Goal: Task Accomplishment & Management: Complete application form

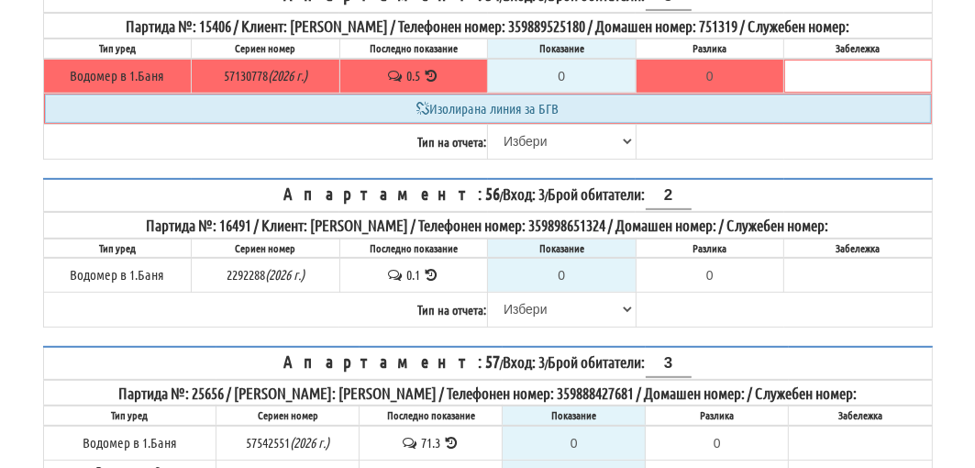
scroll to position [592, 0]
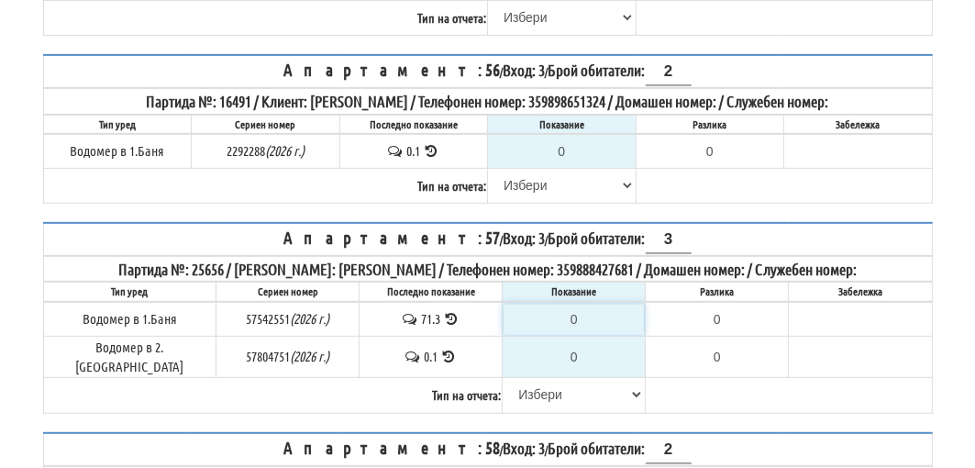
click at [578, 304] on input "0" at bounding box center [574, 319] width 140 height 31
click at [565, 304] on input "0" at bounding box center [574, 319] width 140 height 31
drag, startPoint x: 561, startPoint y: 304, endPoint x: 543, endPoint y: 311, distance: 19.8
click at [543, 311] on input "0" at bounding box center [574, 319] width 140 height 31
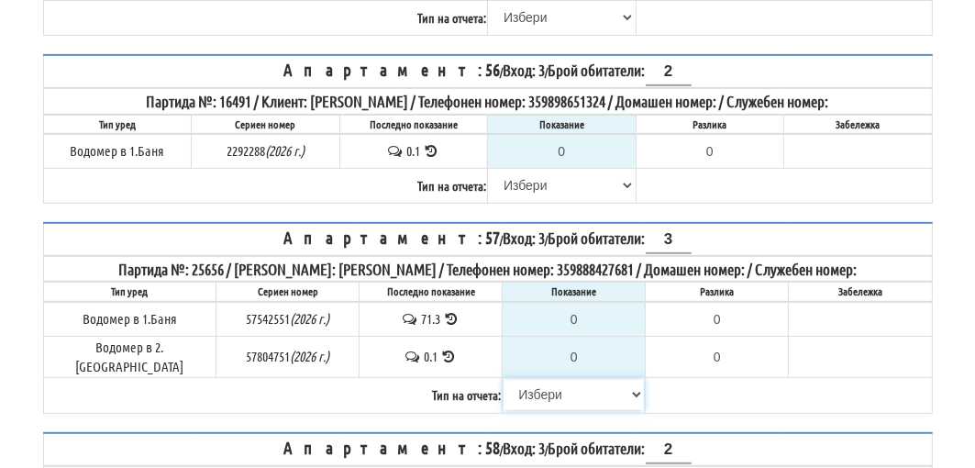
click at [528, 379] on select "Избери Визуален Телефон Бележка Неосигурен достъп Самоотчет Служебно Дистанцион…" at bounding box center [574, 394] width 140 height 31
select select "89c75930-9bfd-e511-80be-8d5a1dced85a"
click at [504, 379] on select "Избери Визуален Телефон Бележка Неосигурен достъп Самоотчет Служебно Дистанцион…" at bounding box center [574, 394] width 140 height 31
click at [572, 304] on input "0" at bounding box center [574, 319] width 140 height 31
type input "8"
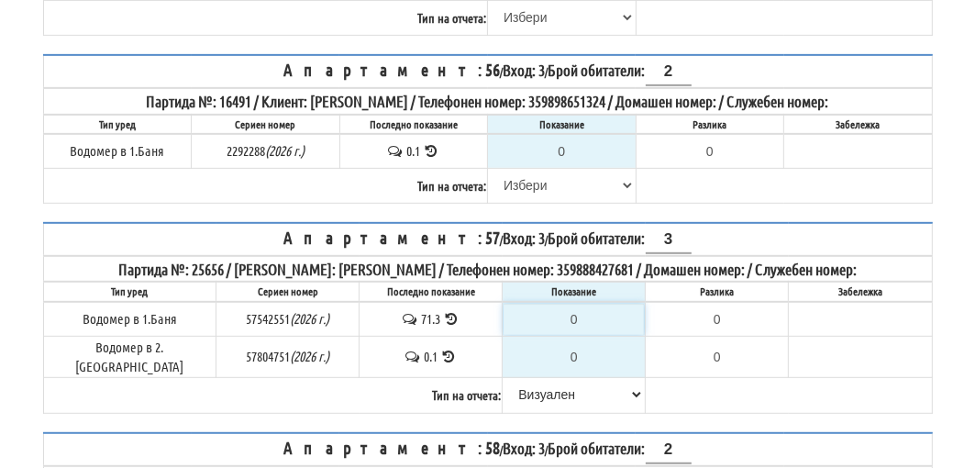
type input "-63.300"
type input "88"
type input "16.700"
type input "88"
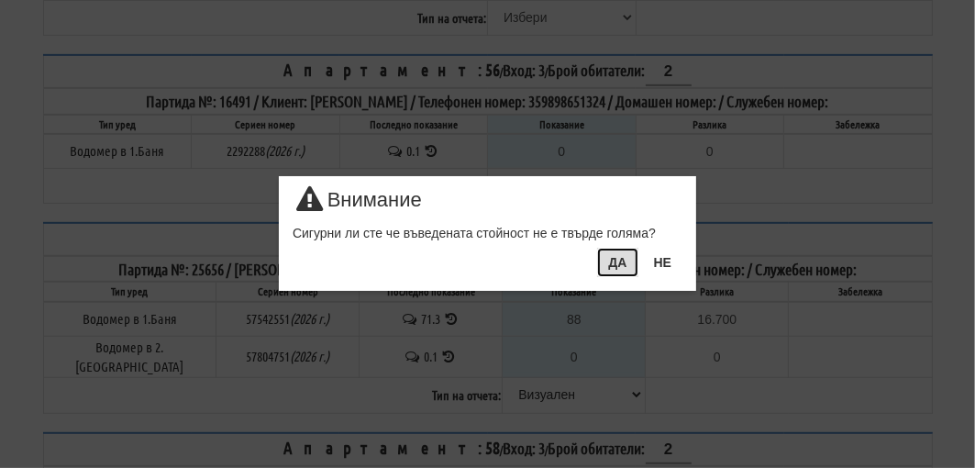
click at [620, 261] on button "ДА" at bounding box center [617, 262] width 40 height 29
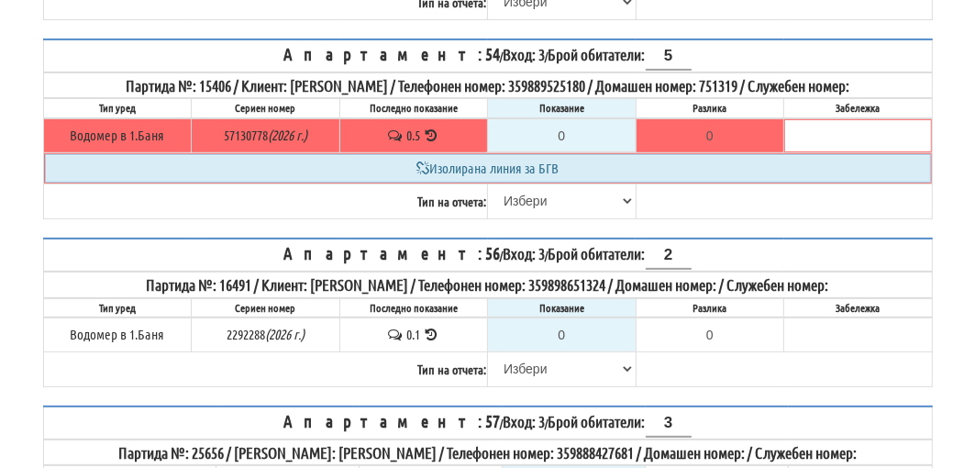
scroll to position [500, 0]
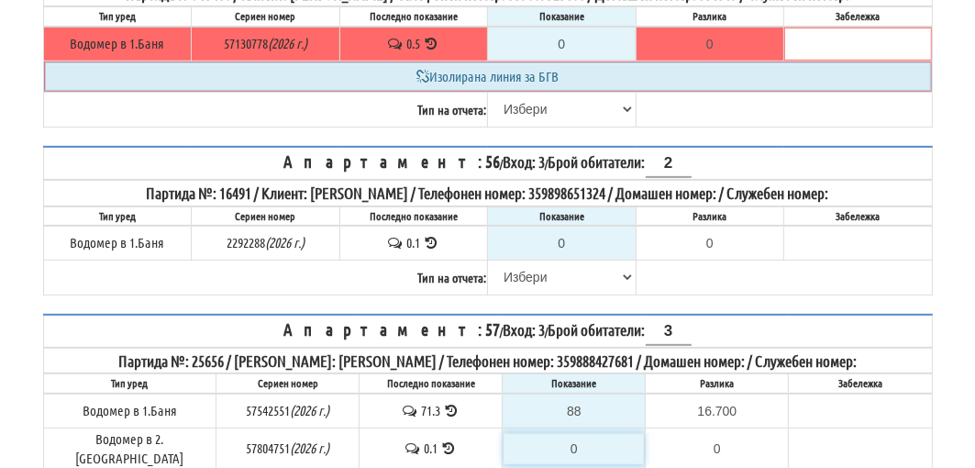
type input "-0.100"
type input "0.1"
type input "0.0"
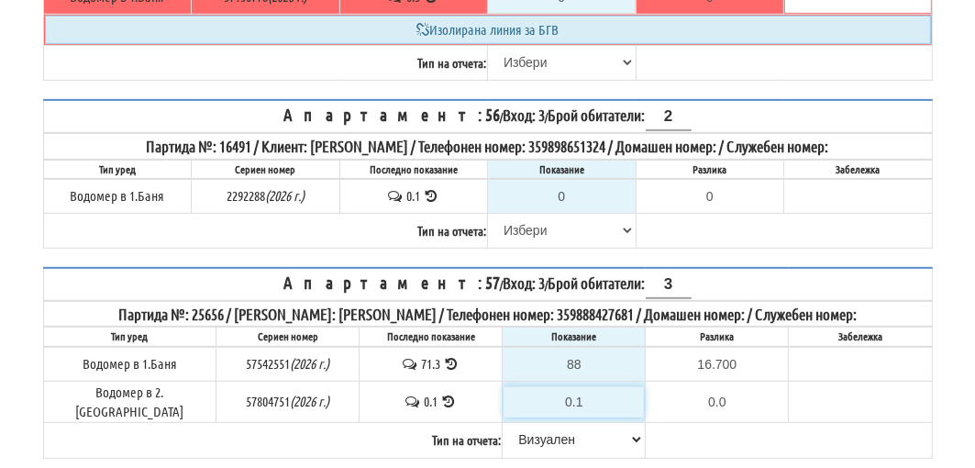
scroll to position [592, 0]
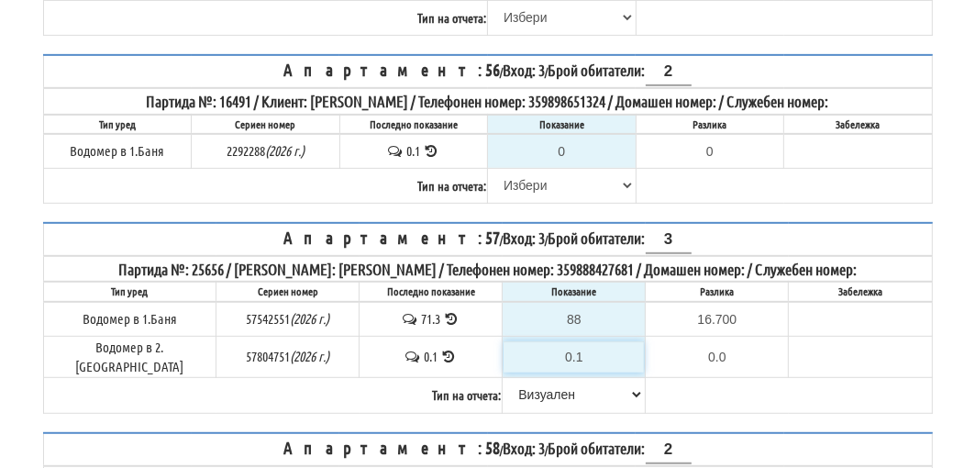
type input "0.1"
click at [531, 379] on select "Избери Визуален Телефон Бележка Неосигурен достъп Самоотчет Служебно Дистанцион…" at bounding box center [574, 394] width 140 height 31
select select
click at [504, 379] on select "Избери Визуален Телефон Бележка Неосигурен достъп Самоотчет Служебно Дистанцион…" at bounding box center [574, 394] width 140 height 31
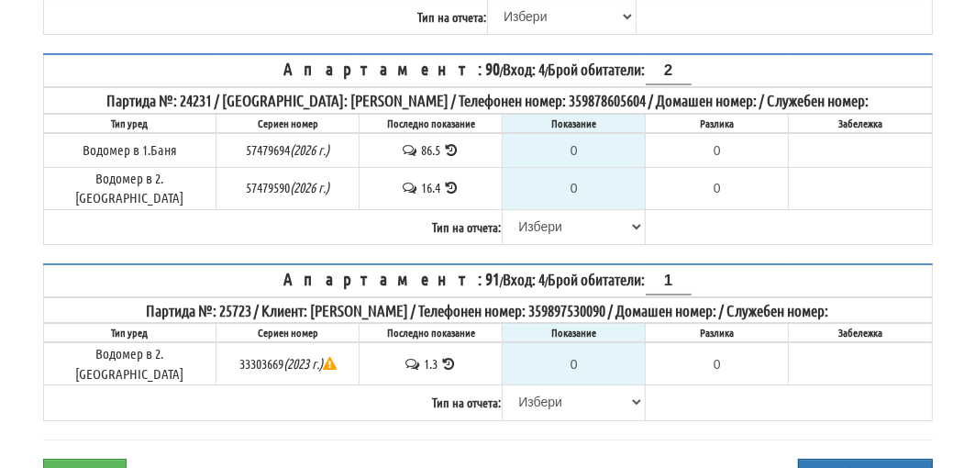
scroll to position [4736, 0]
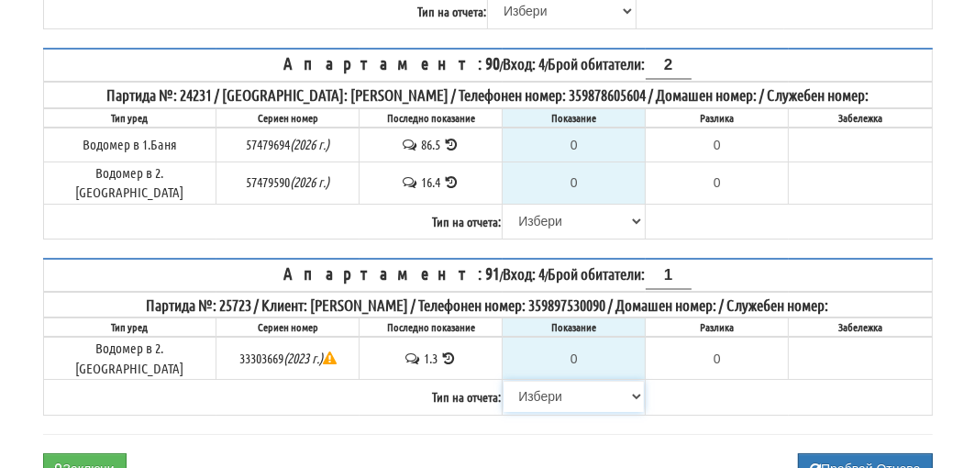
click at [535, 381] on select "Избери Визуален Телефон Бележка Неосигурен достъп Самоотчет Служебно Дистанцион…" at bounding box center [574, 396] width 140 height 31
select select "8cc75930-9bfd-e511-80be-8d5a1dced85a"
click at [504, 381] on select "Избери Визуален Телефон Бележка Неосигурен достъп Самоотчет Служебно Дистанцион…" at bounding box center [574, 396] width 140 height 31
type input "1.3"
type input "0.0"
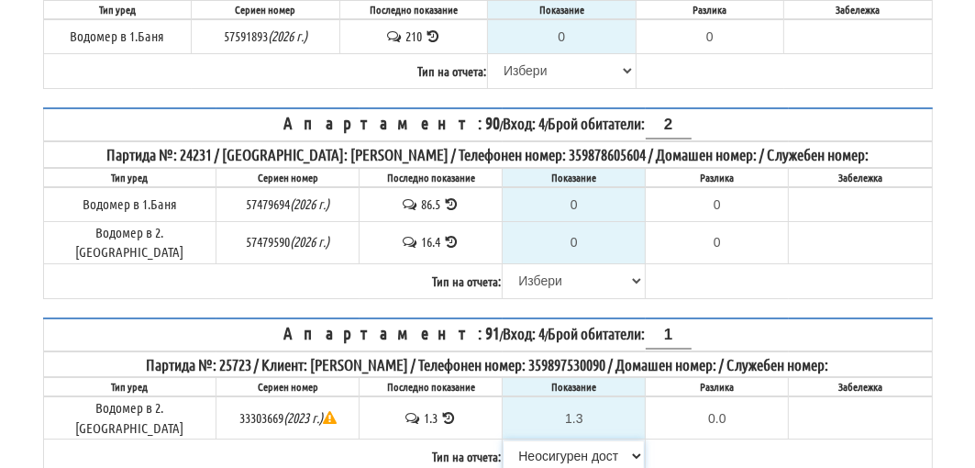
scroll to position [4644, 0]
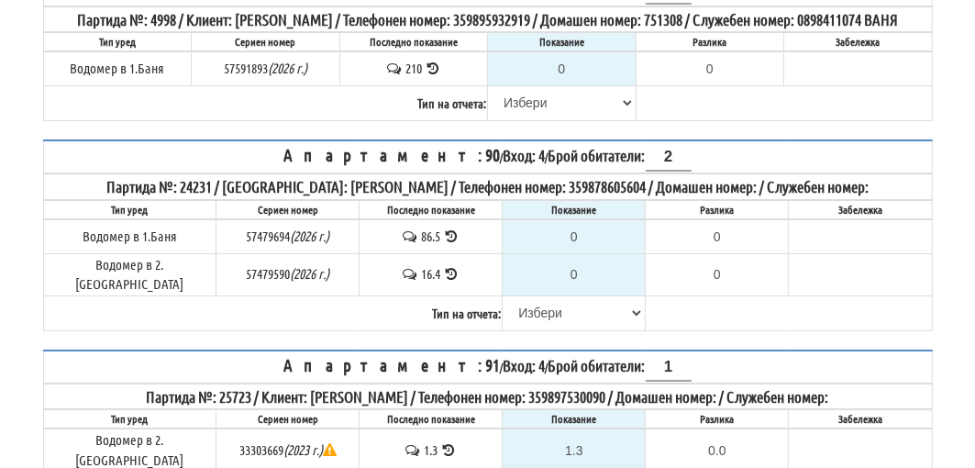
select select
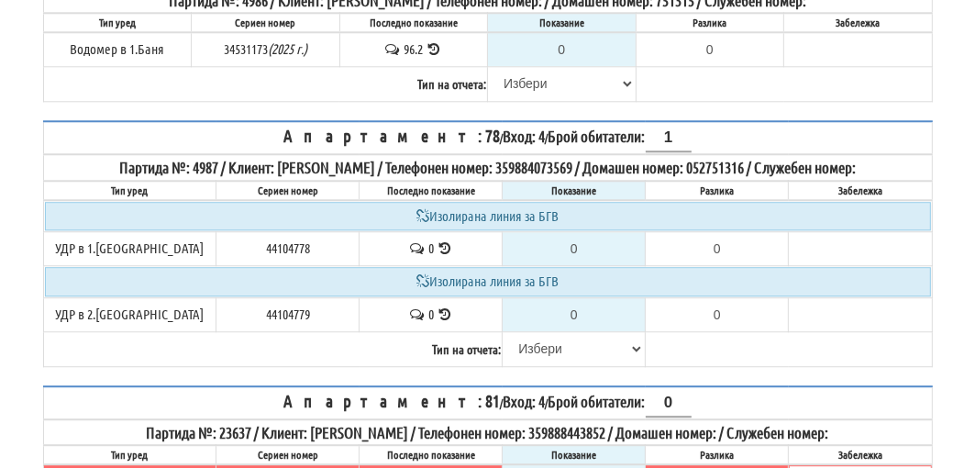
scroll to position [3360, 0]
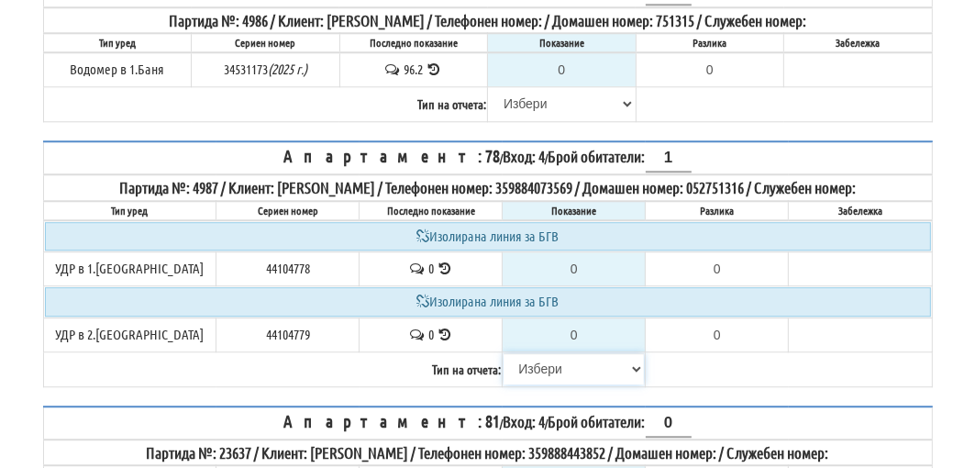
click at [537, 353] on select "Избери Визуален Телефон Бележка Неосигурен достъп Самоотчет Служебно Дистанцион…" at bounding box center [574, 368] width 140 height 31
select select "8cc75930-9bfd-e511-80be-8d5a1dced85a"
click at [504, 353] on select "Избери Визуален Телефон Бележка Неосигурен достъп Самоотчет Служебно Дистанцион…" at bounding box center [574, 368] width 140 height 31
type input "0.000"
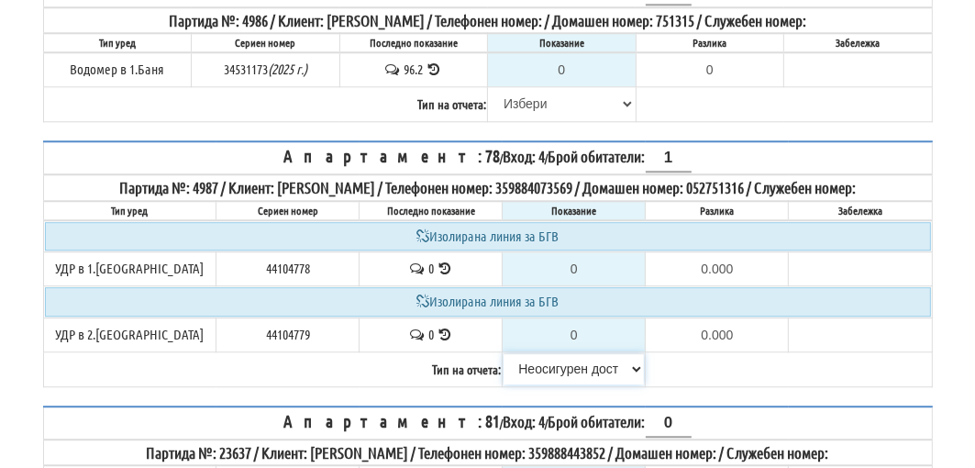
click at [537, 353] on select "Избери Визуален Телефон Бележка Неосигурен достъп Самоотчет Служебно Дистанцион…" at bounding box center [574, 368] width 140 height 31
select select "8ac75930-9bfd-e511-80be-8d5a1dced85a"
click at [504, 353] on select "Избери Визуален Телефон Бележка Неосигурен достъп Самоотчет Служебно Дистанцион…" at bounding box center [574, 368] width 140 height 31
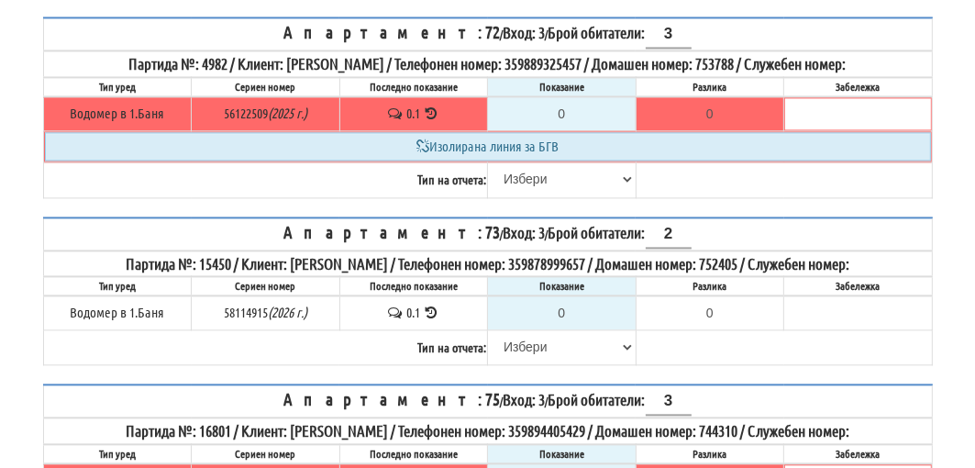
scroll to position [2718, 0]
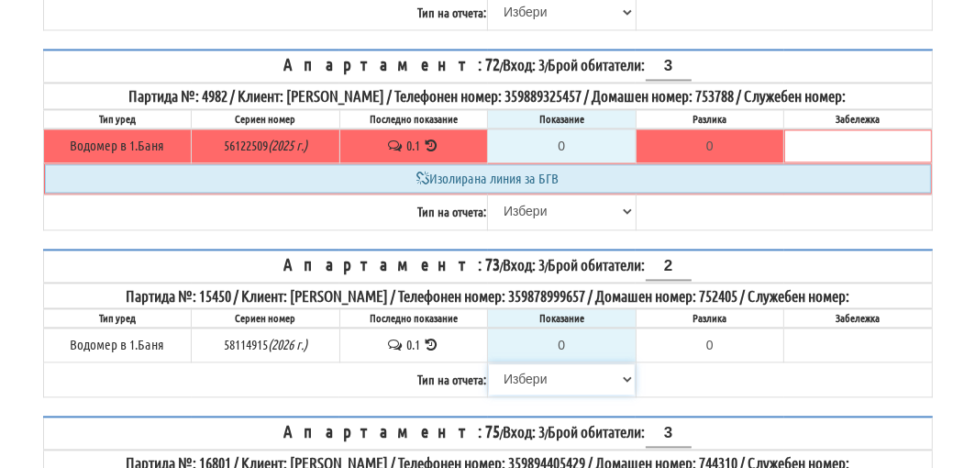
click at [537, 363] on select "Избери Визуален Телефон Бележка Неосигурен достъп Самоотчет Служебно Дистанцион…" at bounding box center [562, 378] width 146 height 31
select select "8cc75930-9bfd-e511-80be-8d5a1dced85a"
click at [489, 363] on select "Избери Визуален Телефон Бележка Неосигурен достъп Самоотчет Служебно Дистанцион…" at bounding box center [562, 378] width 146 height 31
type input "0.1"
type input "0.0"
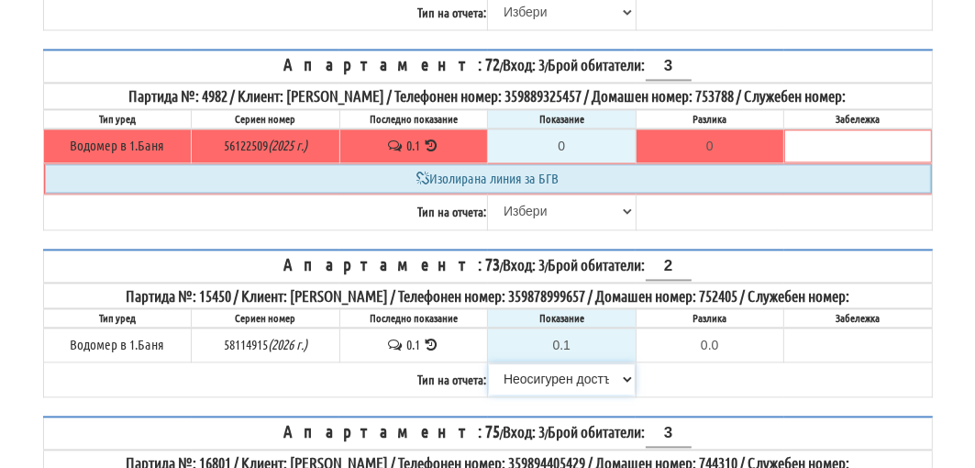
click at [544, 363] on select "Избери Визуален Телефон Бележка Неосигурен достъп Самоотчет Служебно Дистанцион…" at bounding box center [562, 378] width 146 height 31
select select
click at [489, 363] on select "Избери Визуален Телефон Бележка Неосигурен достъп Самоотчет Служебно Дистанцион…" at bounding box center [562, 378] width 146 height 31
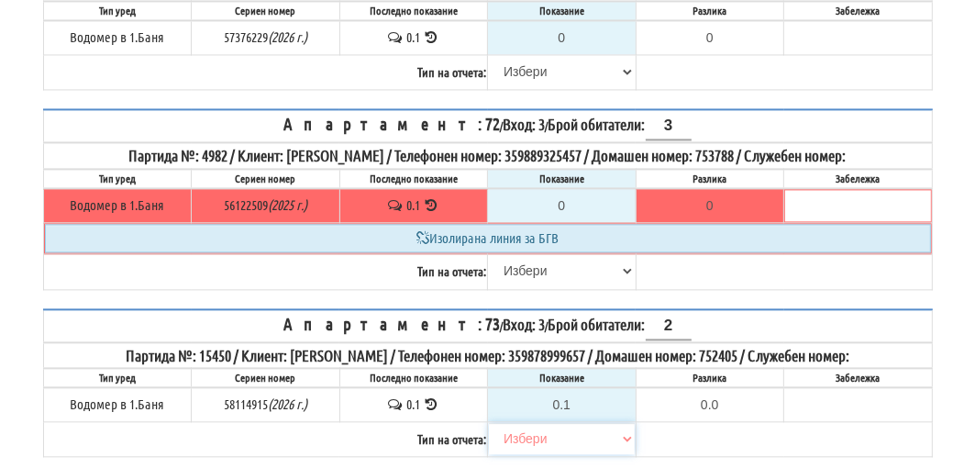
scroll to position [2626, 0]
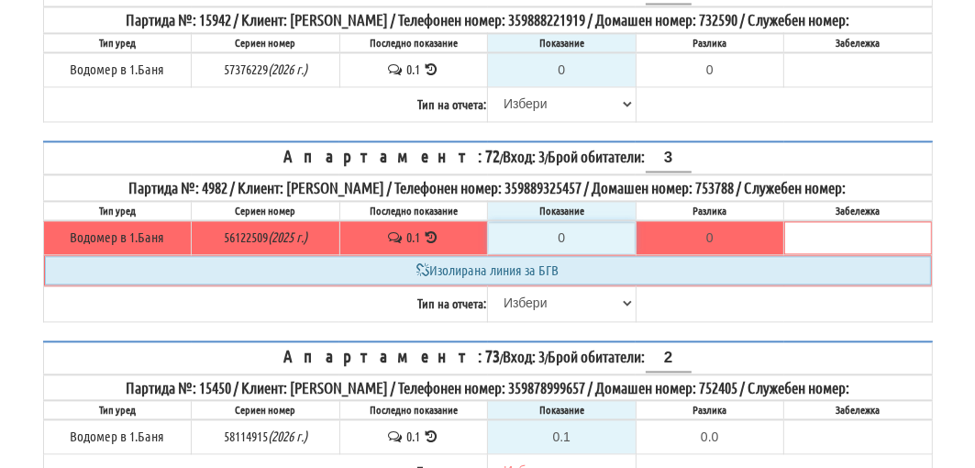
click at [567, 222] on input "0" at bounding box center [562, 237] width 146 height 31
click at [549, 287] on select "Избери Визуален Телефон Бележка Неосигурен достъп Самоотчет Служебно Дистанцион…" at bounding box center [562, 302] width 146 height 31
select select "8cc75930-9bfd-e511-80be-8d5a1dced85a"
click at [489, 287] on select "Избери Визуален Телефон Бележка Неосигурен достъп Самоотчет Служебно Дистанцион…" at bounding box center [562, 302] width 146 height 31
type input "0.1"
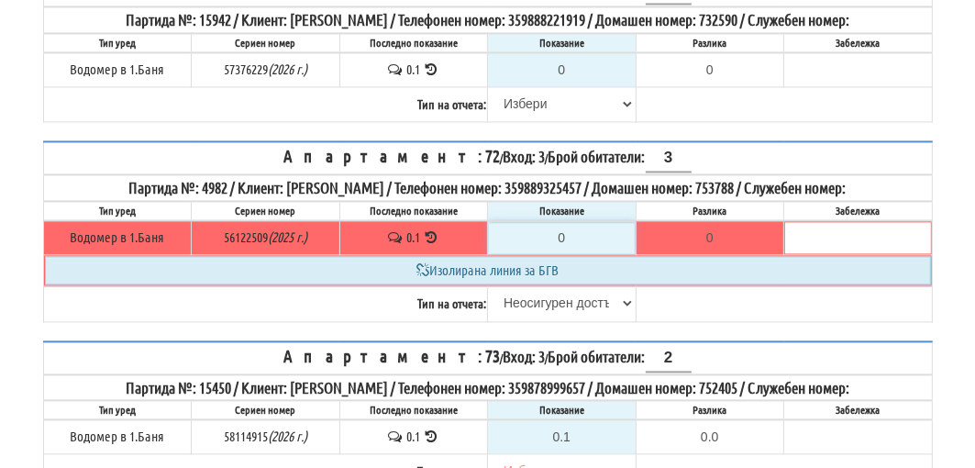
type input "0.0"
click at [563, 257] on div "Изолирана линия за БГВ" at bounding box center [488, 270] width 886 height 28
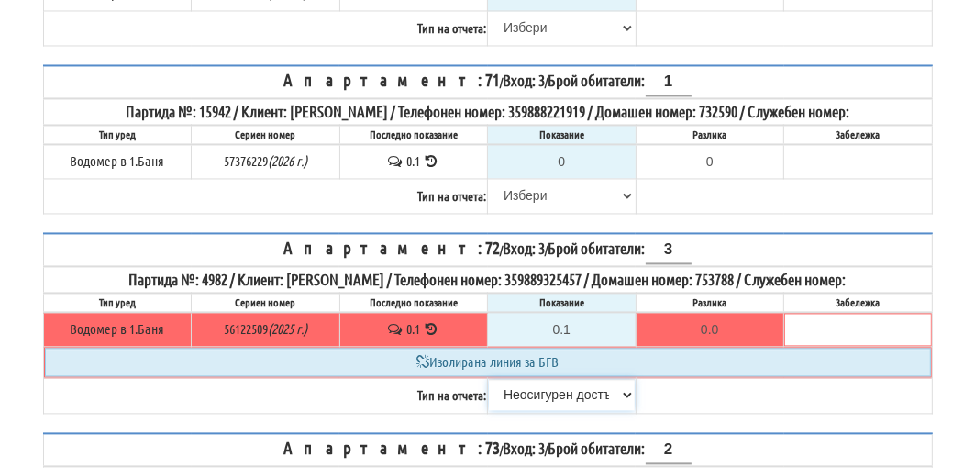
click at [550, 379] on select "Избери Визуален Телефон Бележка Неосигурен достъп Самоотчет Служебно Дистанцион…" at bounding box center [562, 394] width 146 height 31
select select
click at [489, 379] on select "Избери Визуален Телефон Бележка Неосигурен достъп Самоотчет Служебно Дистанцион…" at bounding box center [562, 394] width 146 height 31
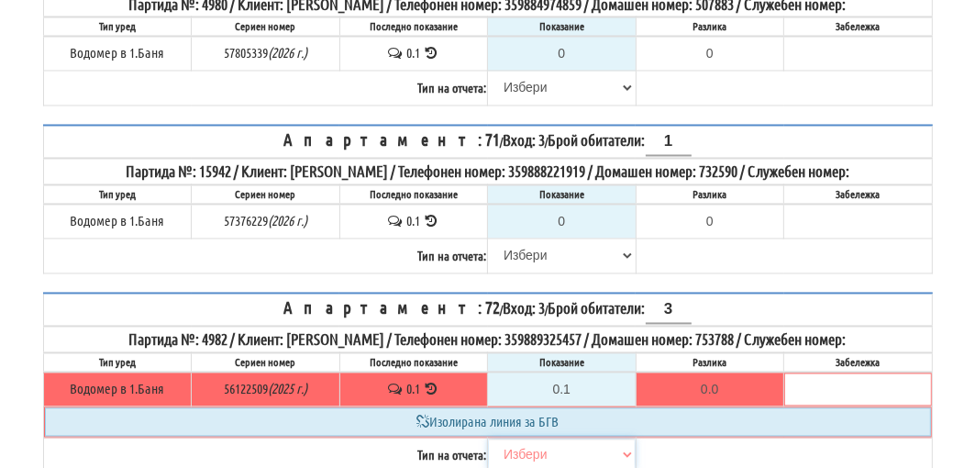
scroll to position [2443, 0]
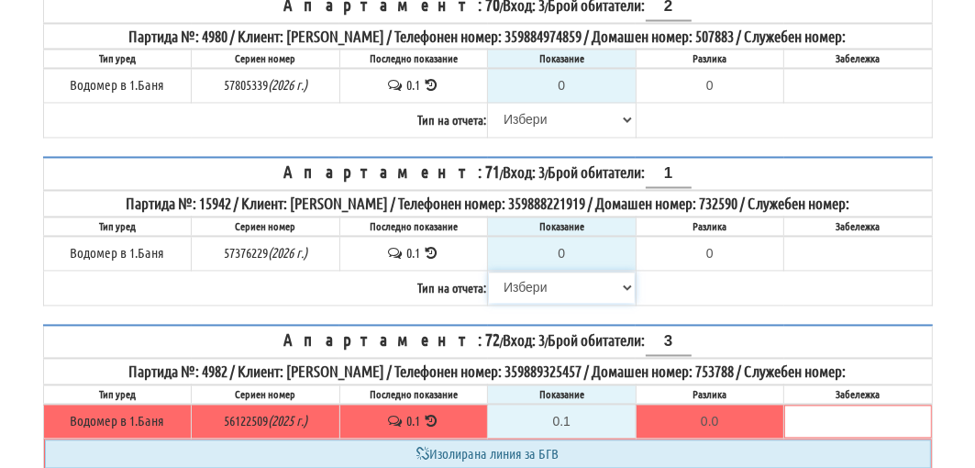
click at [549, 272] on select "Избери Визуален Телефон Бележка Неосигурен достъп Самоотчет Служебно Дистанцион…" at bounding box center [562, 287] width 146 height 31
select select "8cc75930-9bfd-e511-80be-8d5a1dced85a"
click at [489, 272] on select "Избери Визуален Телефон Бележка Неосигурен достъп Самоотчет Служебно Дистанцион…" at bounding box center [562, 287] width 146 height 31
type input "0.1"
type input "0.0"
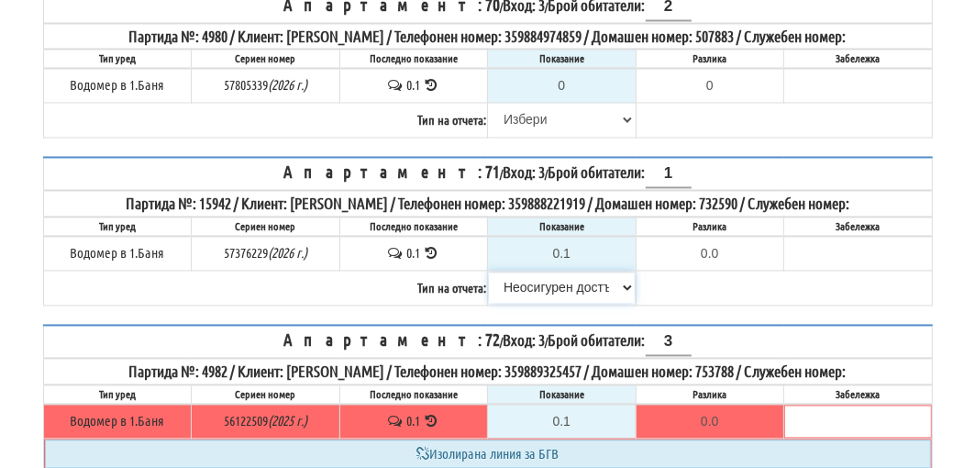
click at [538, 272] on select "Избери Визуален Телефон Бележка Неосигурен достъп Самоотчет Служебно Дистанцион…" at bounding box center [562, 287] width 146 height 31
select select
click at [489, 272] on select "Избери Визуален Телефон Бележка Неосигурен достъп Самоотчет Служебно Дистанцион…" at bounding box center [562, 287] width 146 height 31
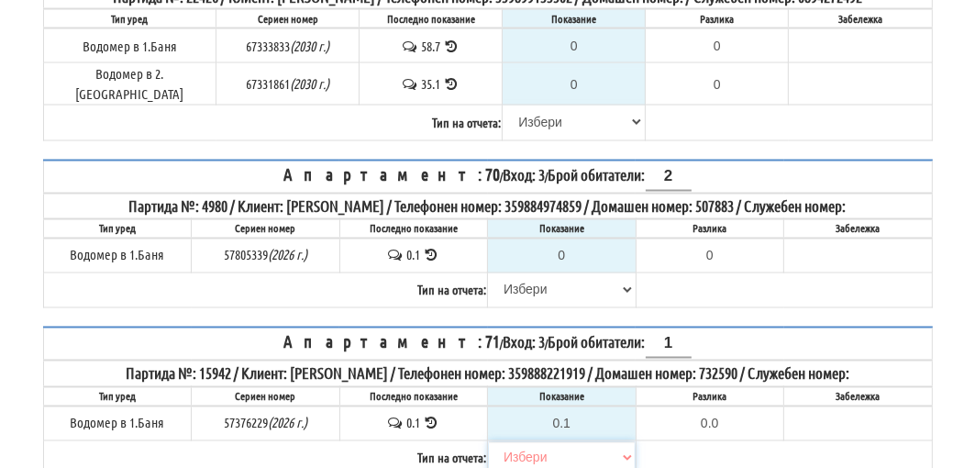
scroll to position [2259, 0]
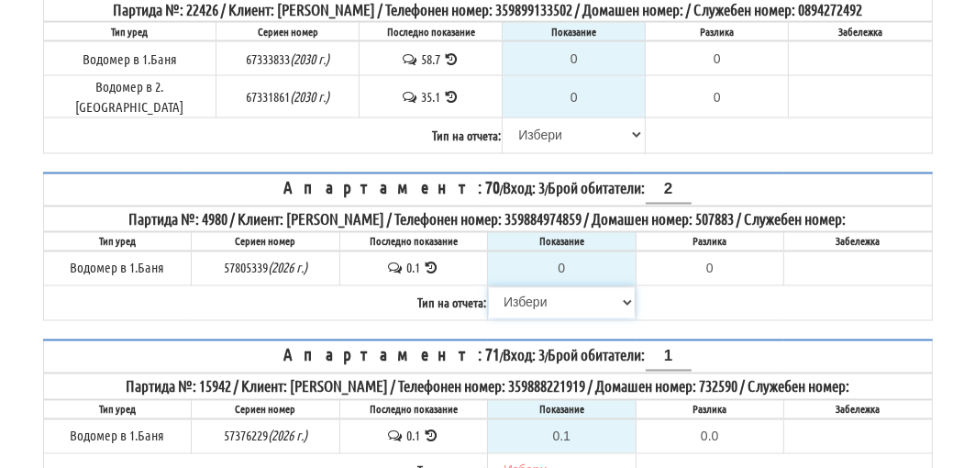
click at [536, 287] on select "Избери Визуален Телефон Бележка Неосигурен достъп Самоотчет Служебно Дистанцион…" at bounding box center [562, 302] width 146 height 31
select select "8cc75930-9bfd-e511-80be-8d5a1dced85a"
click at [489, 287] on select "Избери Визуален Телефон Бележка Неосигурен достъп Самоотчет Служебно Дистанцион…" at bounding box center [562, 302] width 146 height 31
type input "0.1"
type input "0.0"
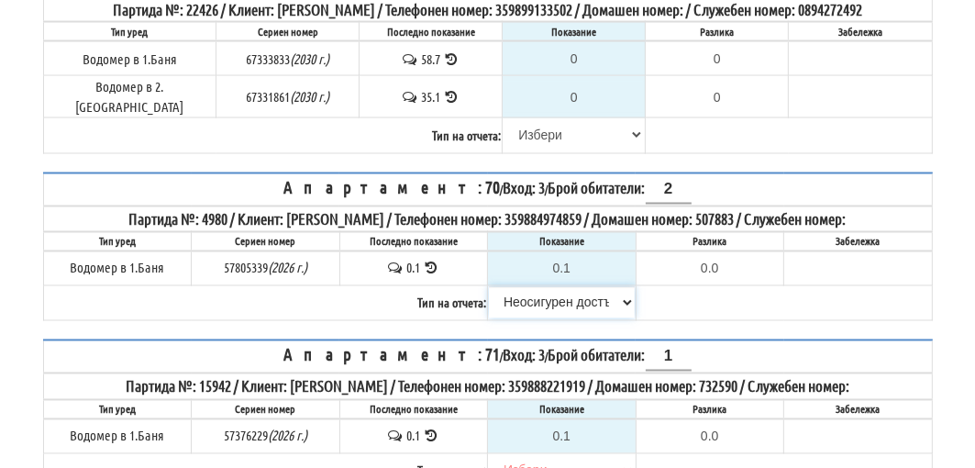
click at [543, 287] on select "Избери Визуален Телефон Бележка Неосигурен достъп Самоотчет Служебно Дистанцион…" at bounding box center [562, 302] width 146 height 31
select select
click at [489, 287] on select "Избери Визуален Телефон Бележка Неосигурен достъп Самоотчет Служебно Дистанцион…" at bounding box center [562, 302] width 146 height 31
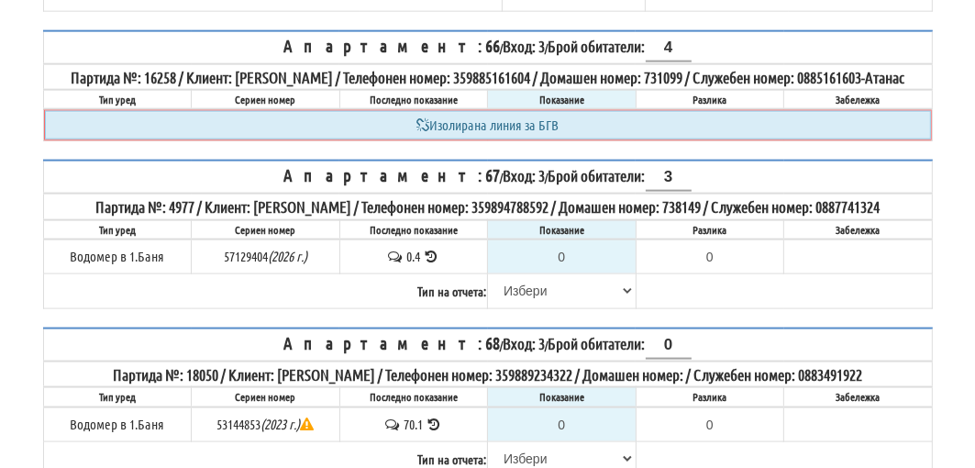
scroll to position [1709, 0]
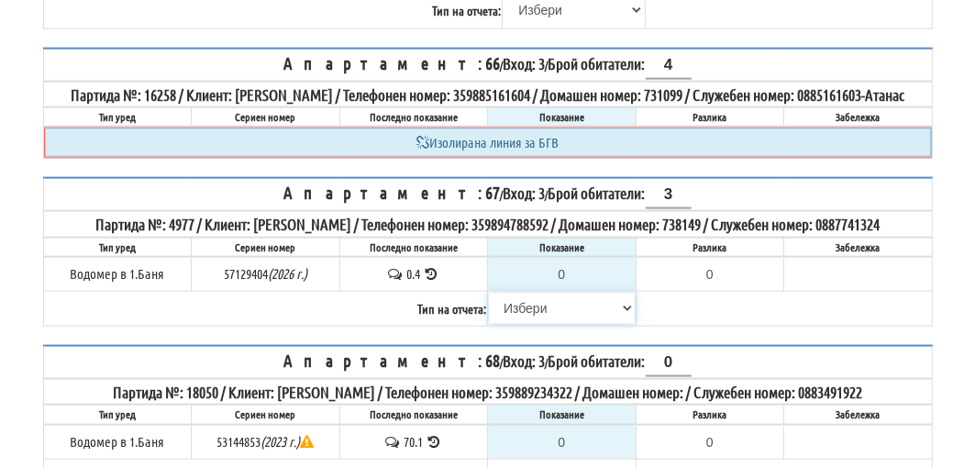
click at [520, 293] on select "Избери Визуален Телефон Бележка Неосигурен достъп Самоотчет Служебно Дистанцион…" at bounding box center [562, 308] width 146 height 31
select select "8cc75930-9bfd-e511-80be-8d5a1dced85a"
click at [489, 293] on select "Избери Визуален Телефон Бележка Неосигурен достъп Самоотчет Служебно Дистанцион…" at bounding box center [562, 308] width 146 height 31
type input "0.4"
type input "0.0"
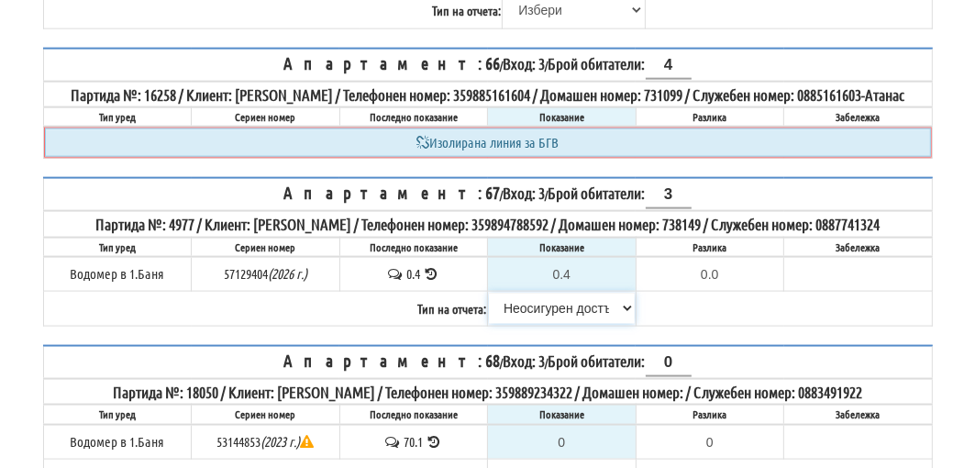
click at [520, 293] on select "Избери Визуален Телефон Бележка Неосигурен достъп Самоотчет Служебно Дистанцион…" at bounding box center [562, 308] width 146 height 31
select select
click at [489, 293] on select "Избери Визуален Телефон Бележка Неосигурен достъп Самоотчет Служебно Дистанцион…" at bounding box center [562, 308] width 146 height 31
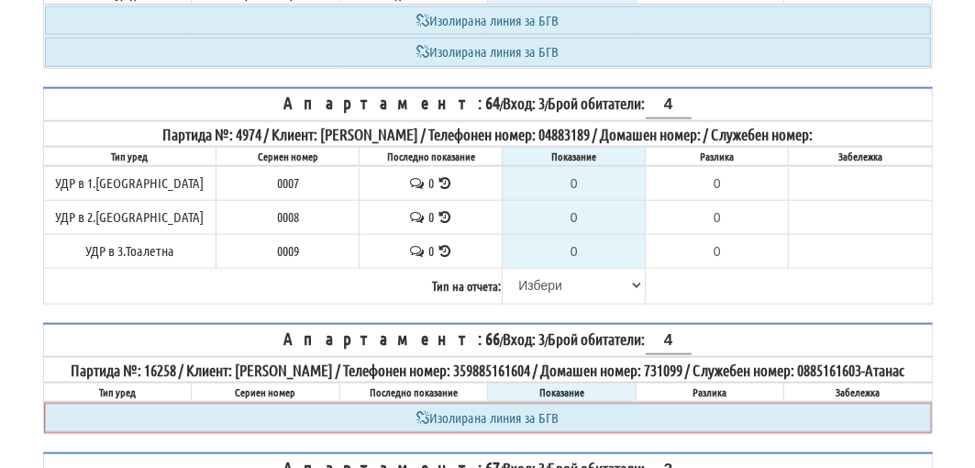
scroll to position [1342, 0]
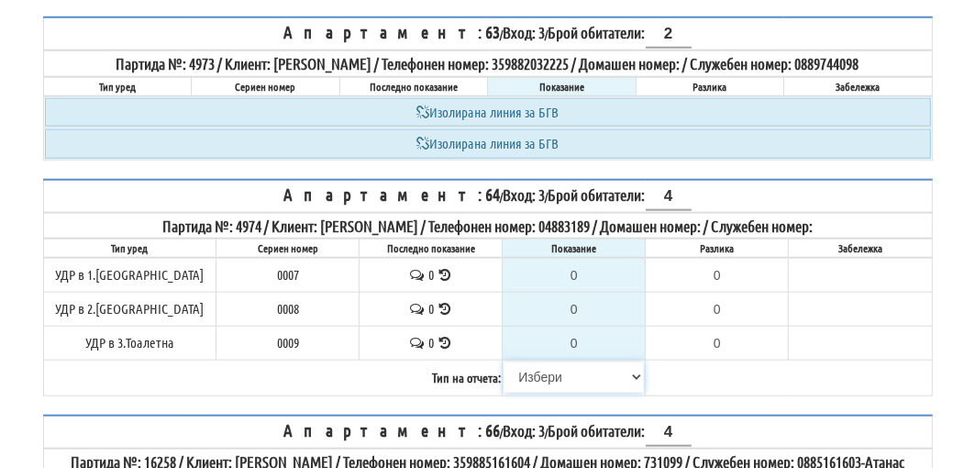
click at [534, 361] on select "Избери Визуален Телефон Бележка Неосигурен достъп Самоотчет Служебно Дистанцион…" at bounding box center [574, 376] width 140 height 31
select select "8cc75930-9bfd-e511-80be-8d5a1dced85a"
click at [504, 361] on select "Избери Визуален Телефон Бележка Неосигурен достъп Самоотчет Служебно Дистанцион…" at bounding box center [574, 376] width 140 height 31
type input "0.000"
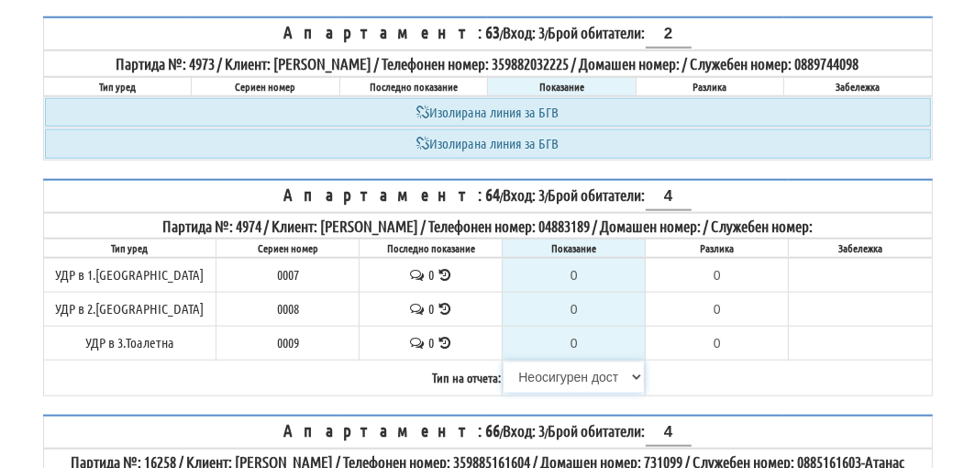
type input "0.000"
click at [543, 361] on select "Избери Визуален Телефон Бележка Неосигурен достъп Самоотчет Служебно Дистанцион…" at bounding box center [574, 376] width 140 height 31
select select "8ac75930-9bfd-e511-80be-8d5a1dced85a"
click at [504, 361] on select "Избери Визуален Телефон Бележка Неосигурен достъп Самоотчет Служебно Дистанцион…" at bounding box center [574, 376] width 140 height 31
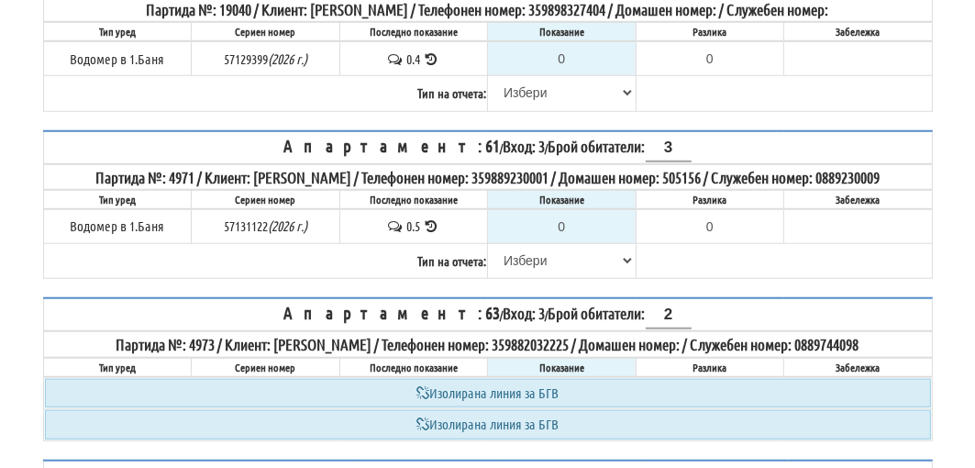
scroll to position [975, 0]
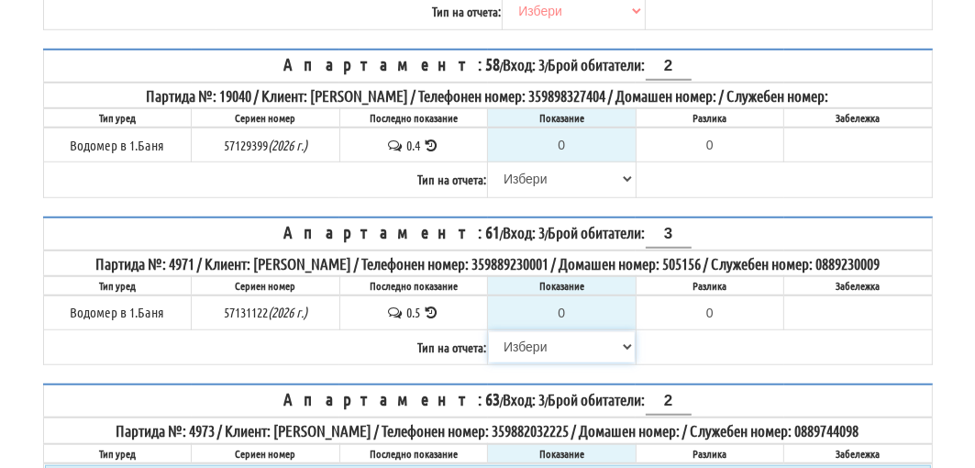
click at [538, 331] on select "Избери Визуален Телефон Бележка Неосигурен достъп Самоотчет Служебно Дистанцион…" at bounding box center [562, 346] width 146 height 31
select select "8cc75930-9bfd-e511-80be-8d5a1dced85a"
click at [489, 331] on select "Избери Визуален Телефон Бележка Неосигурен достъп Самоотчет Служебно Дистанцион…" at bounding box center [562, 346] width 146 height 31
type input "0.5"
type input "0.0"
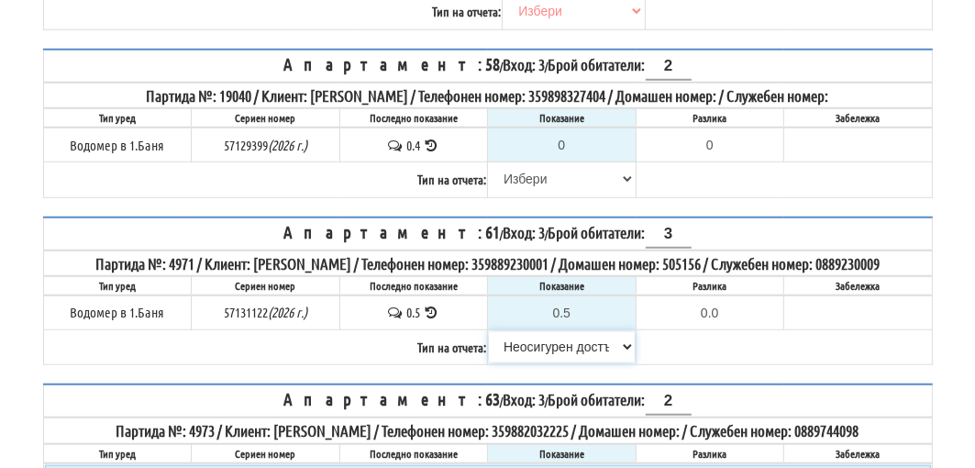
click at [543, 331] on select "Избери Визуален Телефон Бележка Неосигурен достъп Самоотчет Служебно Дистанцион…" at bounding box center [562, 346] width 146 height 31
select select
click at [489, 331] on select "Избери Визуален Телефон Бележка Неосигурен достъп Самоотчет Служебно Дистанцион…" at bounding box center [562, 346] width 146 height 31
click at [520, 163] on select "Избери Визуален Телефон Бележка Неосигурен достъп Самоотчет Служебно Дистанцион…" at bounding box center [562, 178] width 146 height 31
select select "8cc75930-9bfd-e511-80be-8d5a1dced85a"
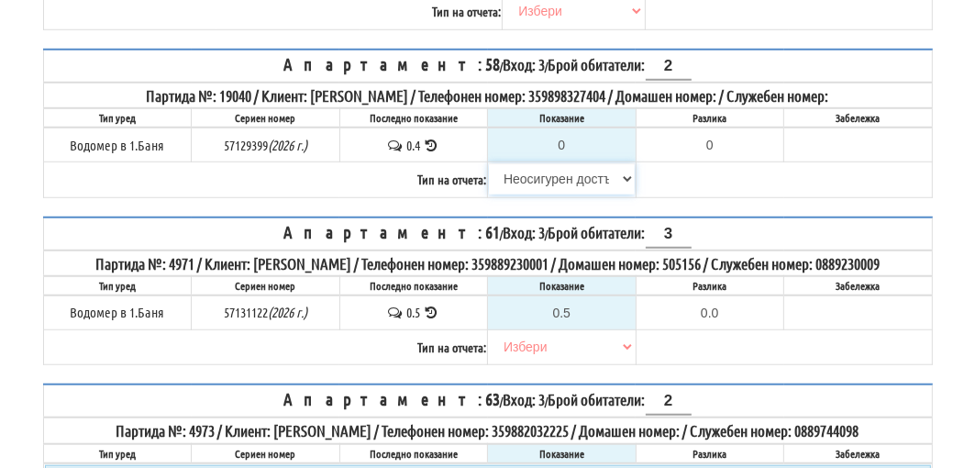
click at [489, 163] on select "Избери Визуален Телефон Бележка Неосигурен достъп Самоотчет Служебно Дистанцион…" at bounding box center [562, 178] width 146 height 31
type input "0.4"
type input "0.0"
click at [527, 163] on select "Избери Визуален Телефон Бележка Неосигурен достъп Самоотчет Служебно Дистанцион…" at bounding box center [562, 178] width 146 height 31
select select
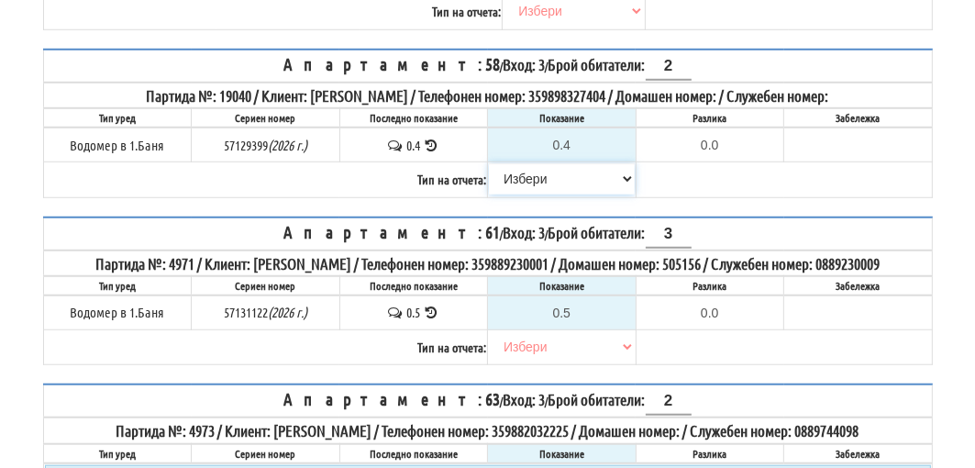
click at [489, 163] on select "Избери Визуален Телефон Бележка Неосигурен достъп Самоотчет Служебно Дистанцион…" at bounding box center [562, 178] width 146 height 31
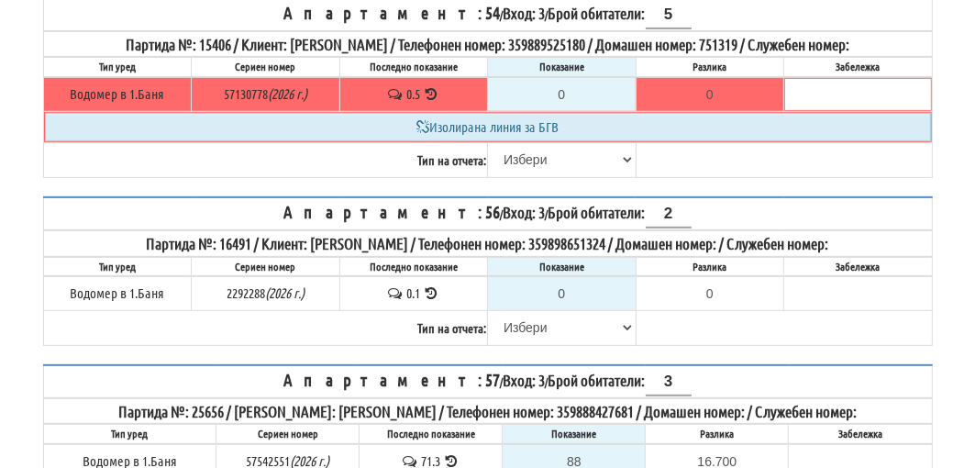
scroll to position [425, 0]
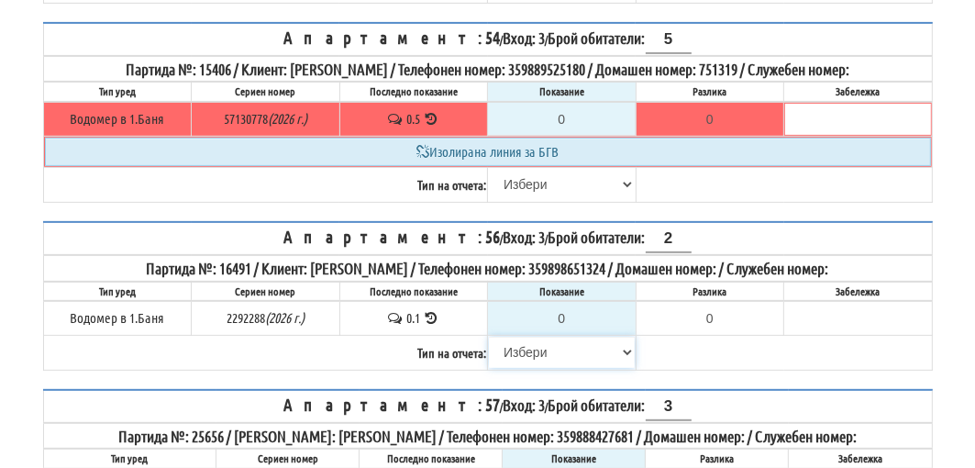
click at [537, 338] on select "Избери Визуален Телефон Бележка Неосигурен достъп Самоотчет Служебно Дистанцион…" at bounding box center [562, 352] width 146 height 31
select select "8cc75930-9bfd-e511-80be-8d5a1dced85a"
click at [489, 337] on select "Избери Визуален Телефон Бележка Неосигурен достъп Самоотчет Служебно Дистанцион…" at bounding box center [562, 352] width 146 height 31
type input "0.1"
type input "0.0"
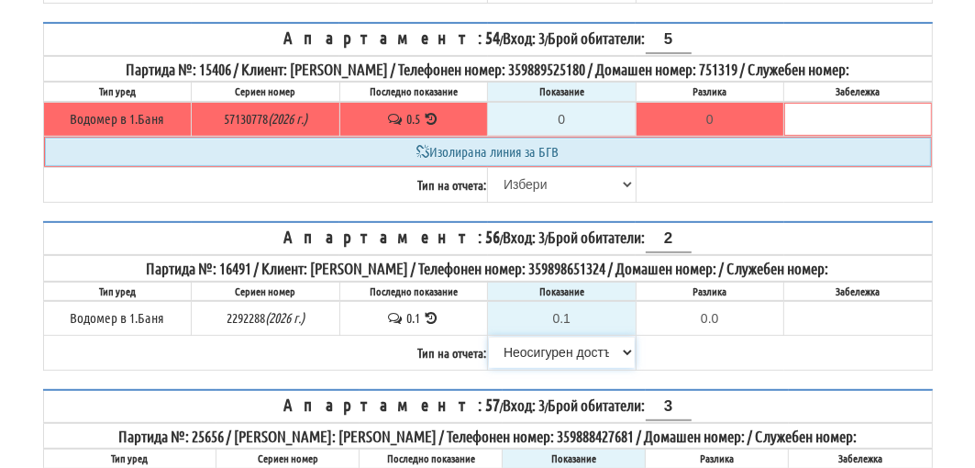
click at [554, 346] on select "Избери Визуален Телефон Бележка Неосигурен достъп Самоотчет Служебно Дистанцион…" at bounding box center [562, 352] width 146 height 31
select select
click at [489, 337] on select "Избери Визуален Телефон Бележка Неосигурен достъп Самоотчет Служебно Дистанцион…" at bounding box center [562, 352] width 146 height 31
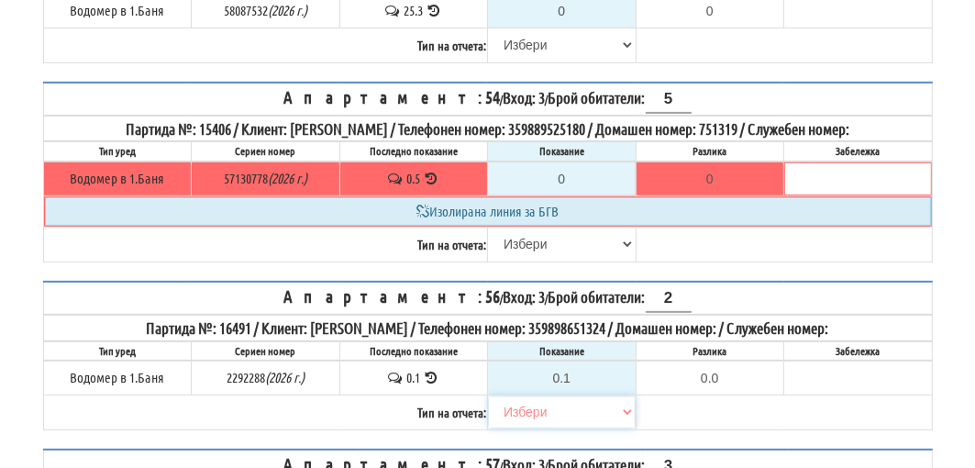
scroll to position [333, 0]
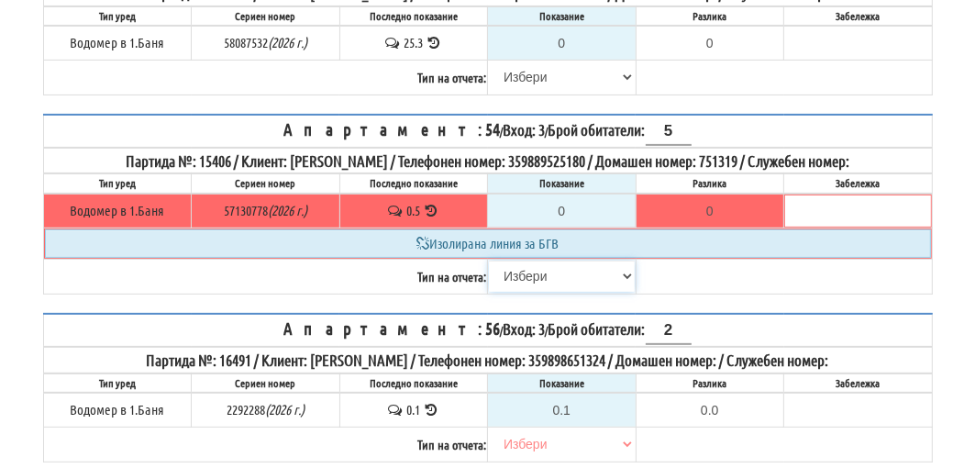
click at [553, 268] on select "Избери Визуален Телефон Бележка Неосигурен достъп Самоотчет Служебно Дистанцион…" at bounding box center [562, 276] width 146 height 31
select select "8cc75930-9bfd-e511-80be-8d5a1dced85a"
click at [489, 261] on select "Избери Визуален Телефон Бележка Неосигурен достъп Самоотчет Служебно Дистанцион…" at bounding box center [562, 276] width 146 height 31
type input "0.5"
type input "0.0"
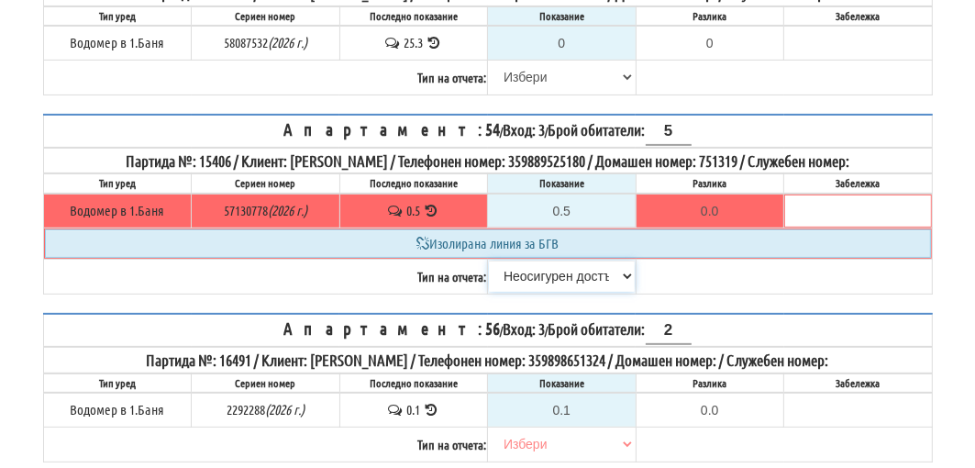
click at [563, 269] on select "Избери Визуален Телефон Бележка Неосигурен достъп Самоотчет Служебно Дистанцион…" at bounding box center [562, 276] width 146 height 31
select select
click at [489, 261] on select "Избери Визуален Телефон Бележка Неосигурен достъп Самоотчет Служебно Дистанцион…" at bounding box center [562, 276] width 146 height 31
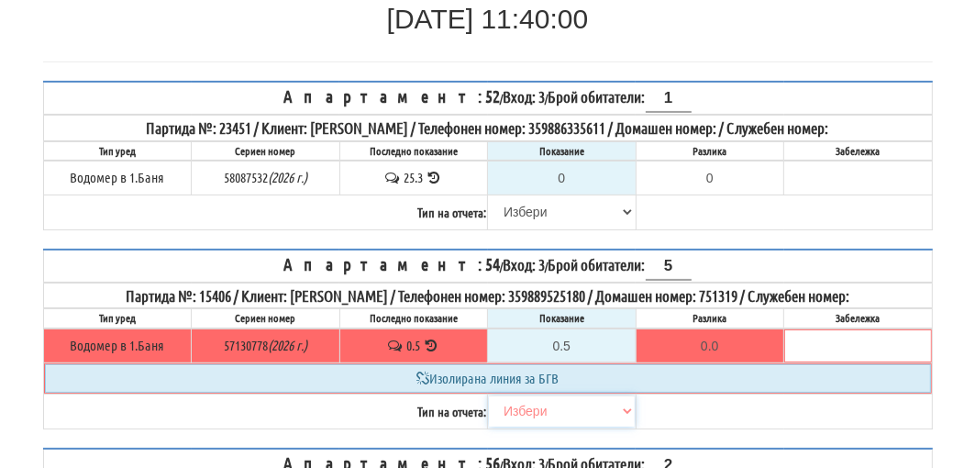
scroll to position [150, 0]
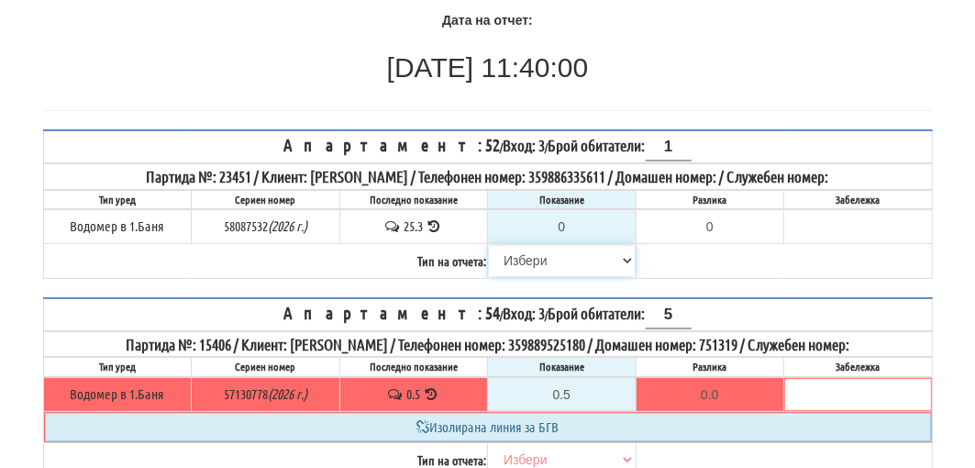
click at [515, 257] on select "Избери Визуален Телефон Бележка Неосигурен достъп Самоотчет Служебно Дистанцион…" at bounding box center [562, 260] width 146 height 31
click at [514, 261] on select "Избери Визуален Телефон Бележка Неосигурен достъп Самоотчет Служебно Дистанцион…" at bounding box center [562, 260] width 146 height 31
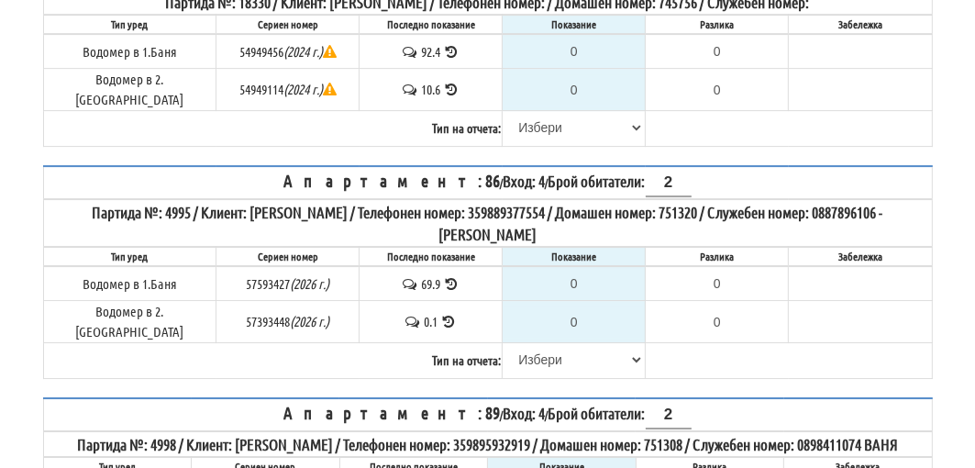
scroll to position [4311, 0]
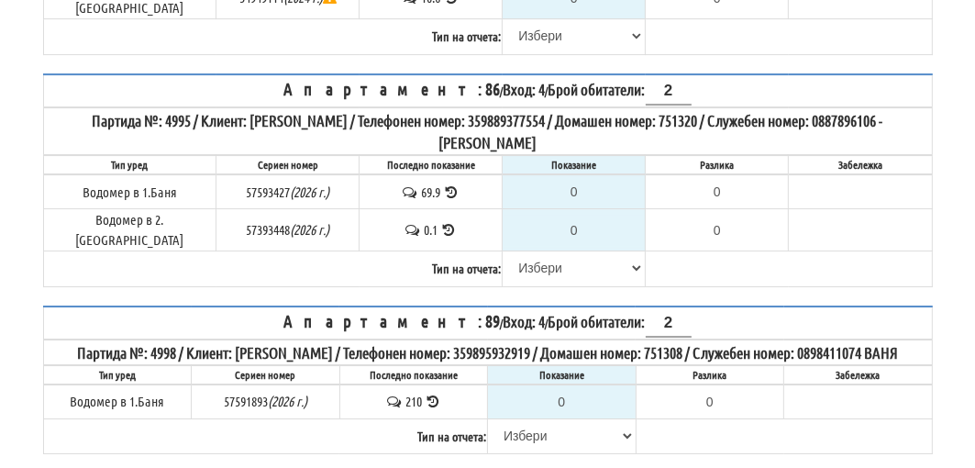
click at [433, 394] on icon at bounding box center [433, 401] width 17 height 14
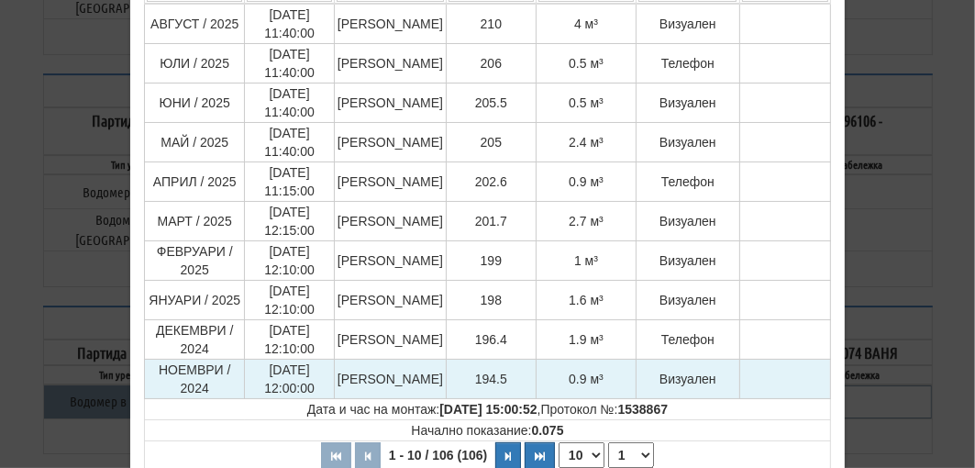
scroll to position [275, 0]
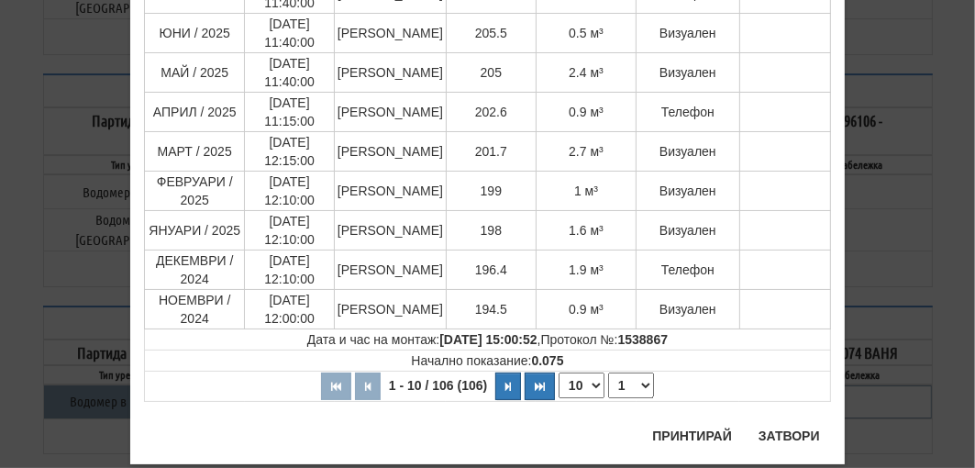
click at [892, 303] on div "× История на показанията Месец на отчитане Дата на отчет Отчетник Показание Кон…" at bounding box center [488, 117] width 890 height 785
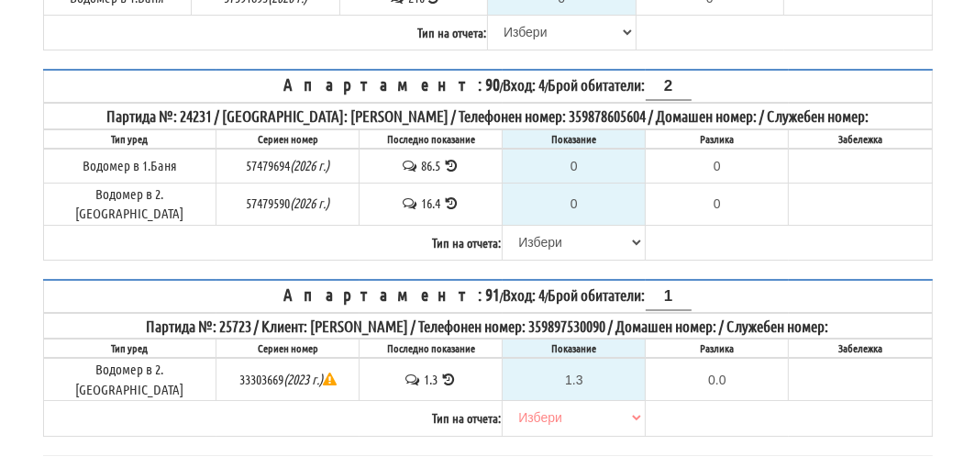
scroll to position [4736, 0]
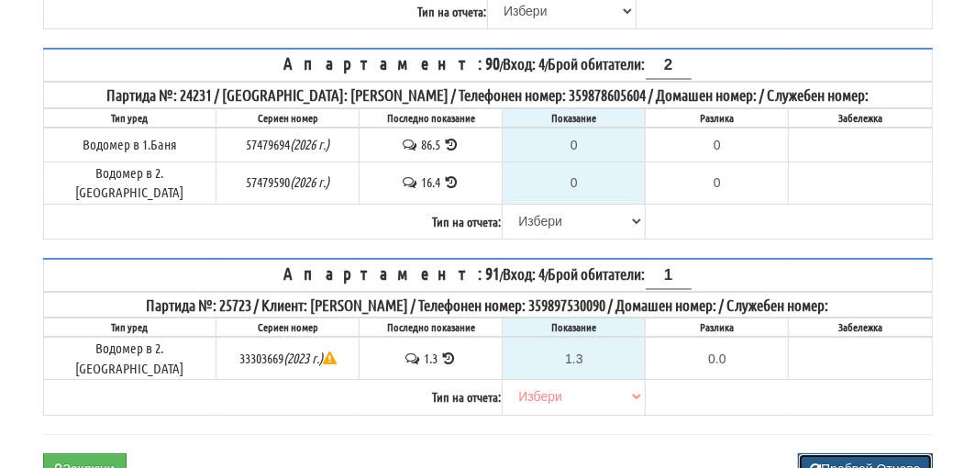
click at [873, 453] on button "Пробвай Отново" at bounding box center [865, 468] width 134 height 31
click at [103, 453] on button "Заключи" at bounding box center [84, 468] width 83 height 31
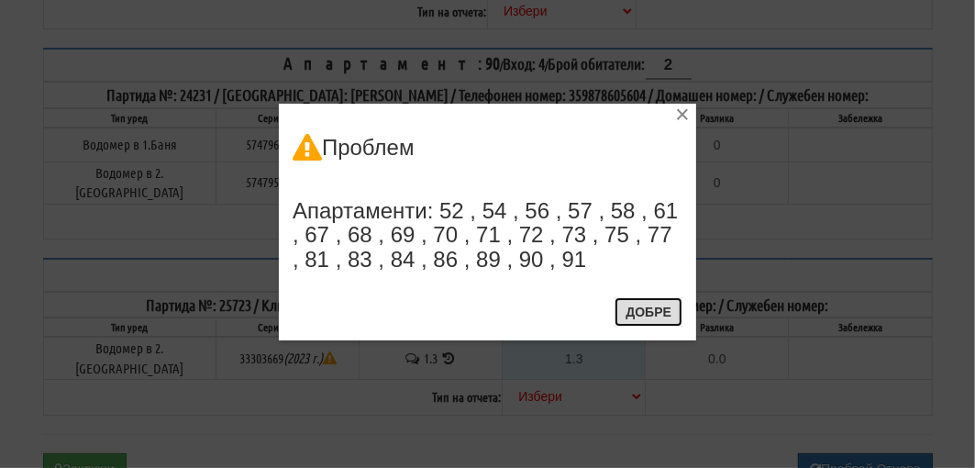
click at [660, 305] on button "Добре" at bounding box center [649, 311] width 68 height 29
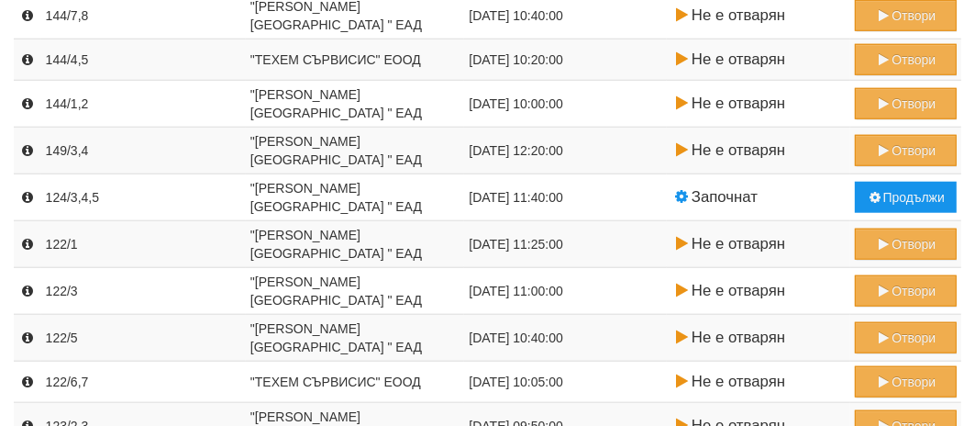
scroll to position [1275, 0]
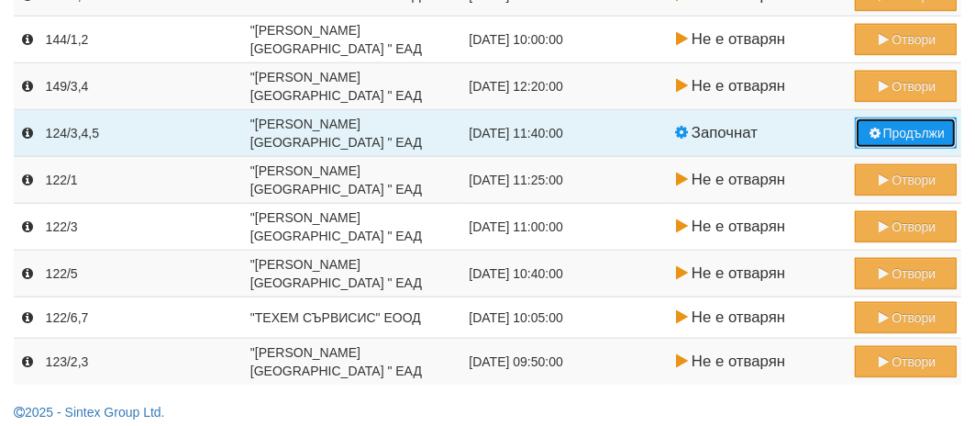
click at [898, 123] on button "Продължи" at bounding box center [906, 132] width 102 height 31
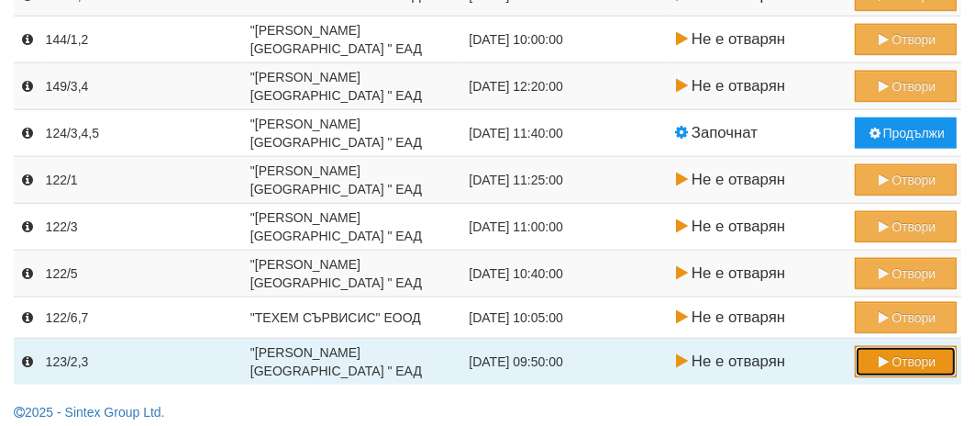
click at [914, 352] on button "Отвори" at bounding box center [906, 361] width 102 height 31
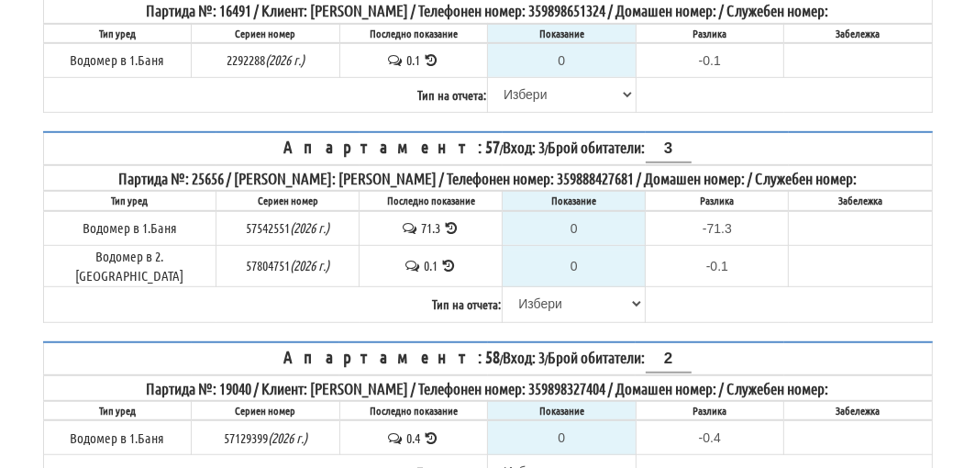
scroll to position [550, 0]
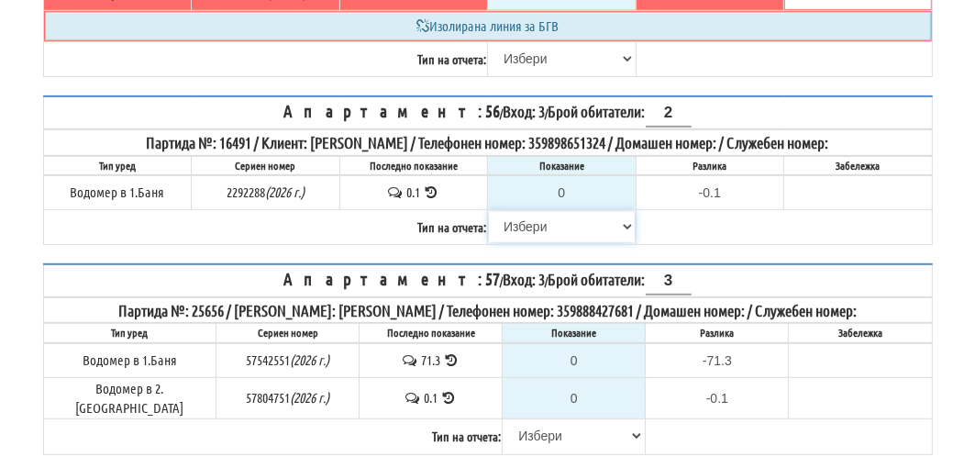
click at [538, 213] on select "Избери Визуален Телефон Бележка Неосигурен достъп Самоотчет Служебно Дистанцион…" at bounding box center [562, 226] width 146 height 31
select select "8cc75930-9bfd-e511-80be-8d5a1dced85a"
click at [489, 211] on select "Избери Визуален Телефон Бележка Неосигурен достъп Самоотчет Служебно Дистанцион…" at bounding box center [562, 226] width 146 height 31
type input "0.1"
type input "0.0"
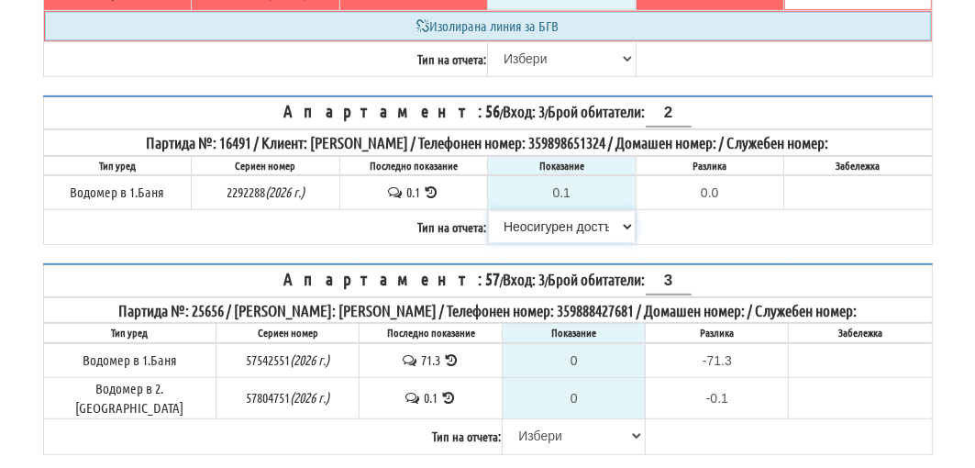
click at [539, 213] on select "Избери Визуален Телефон Бележка Неосигурен достъп Самоотчет Служебно Дистанцион…" at bounding box center [562, 226] width 146 height 31
select select
click at [489, 211] on select "Избери Визуален Телефон Бележка Неосигурен достъп Самоотчет Служебно Дистанцион…" at bounding box center [562, 226] width 146 height 31
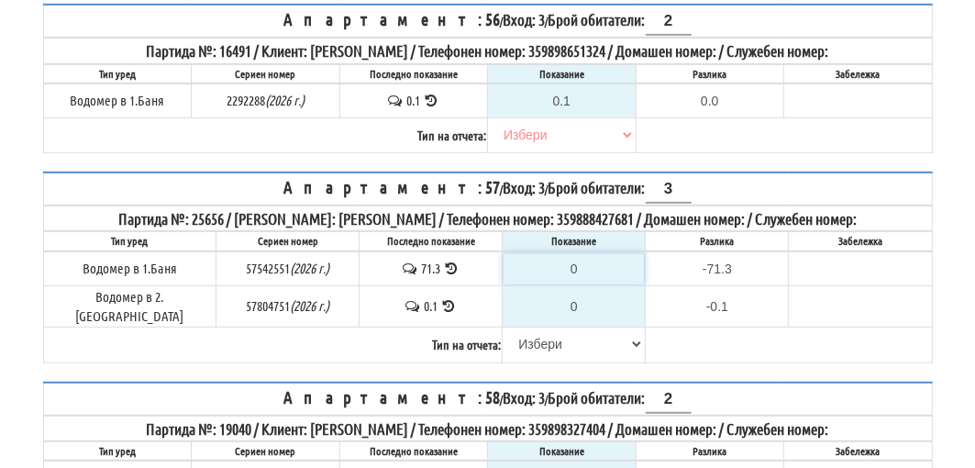
click at [580, 253] on input "0" at bounding box center [574, 268] width 140 height 31
type input "8"
type input "-63.300"
type input "88"
type input "16.700"
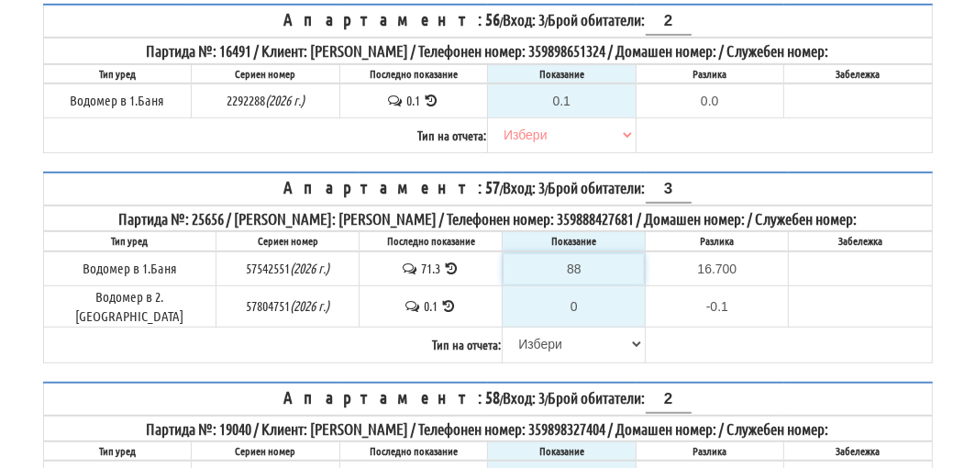
type input "88"
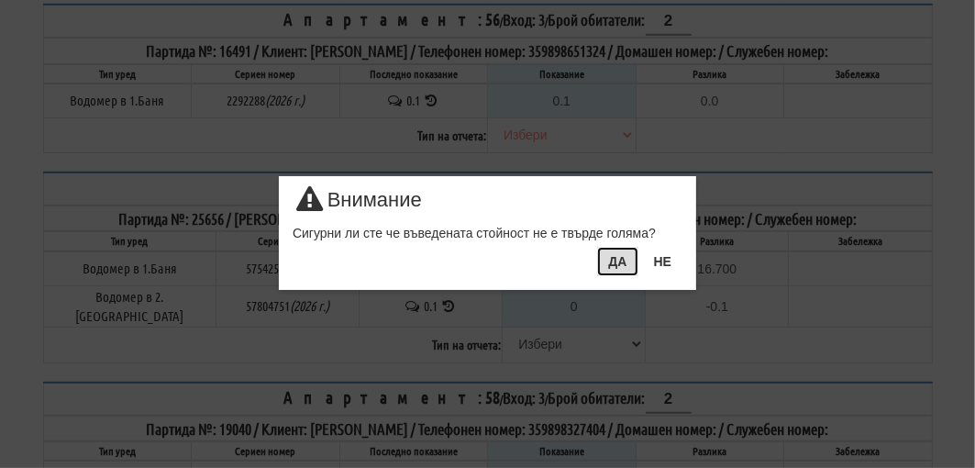
click at [597, 262] on button "ДА" at bounding box center [617, 261] width 40 height 29
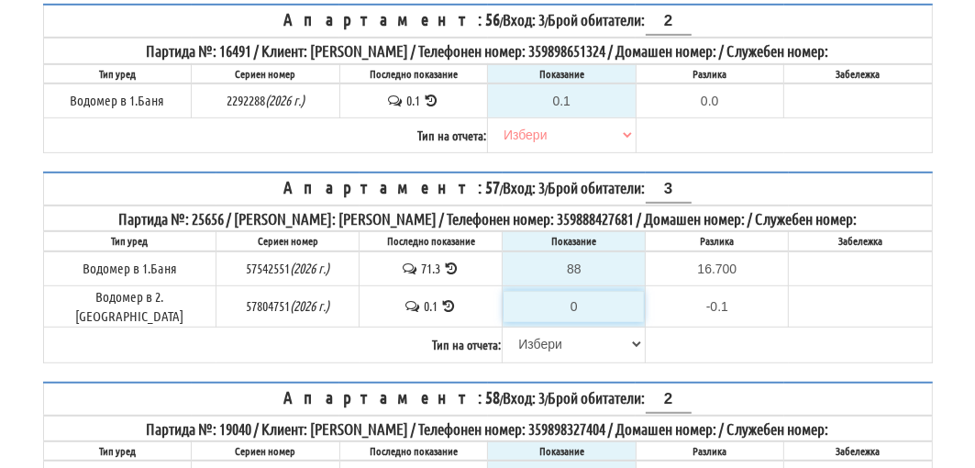
type input "-0.100"
type input "0.1"
type input "0.0"
type input "0.1"
click at [532, 328] on select "Избери Визуален Телефон Бележка Неосигурен достъп Самоотчет Служебно Дистанцион…" at bounding box center [574, 343] width 140 height 31
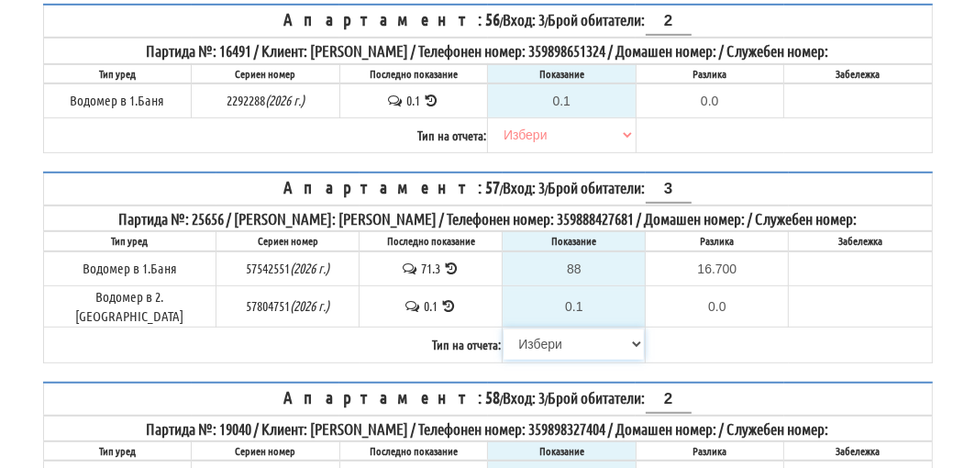
select select "89c75930-9bfd-e511-80be-8d5a1dced85a"
click at [504, 328] on select "Избери Визуален Телефон Бележка Неосигурен достъп Самоотчет Служебно Дистанцион…" at bounding box center [574, 343] width 140 height 31
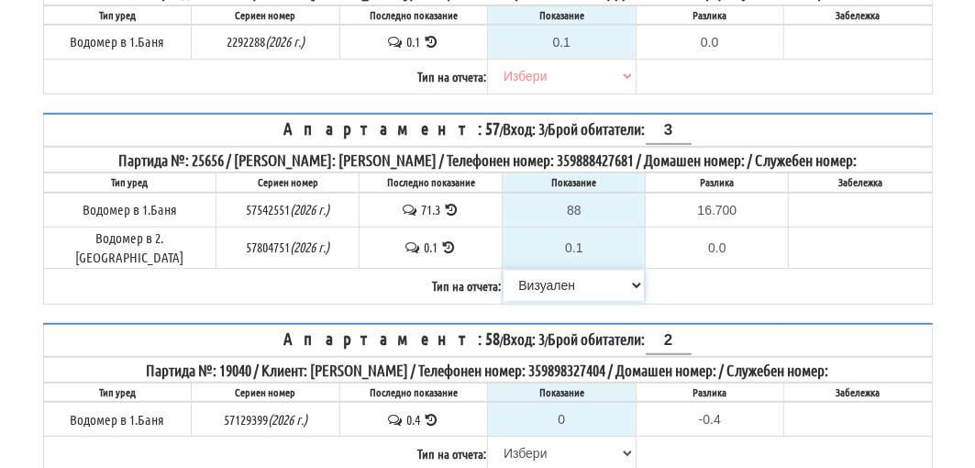
scroll to position [734, 0]
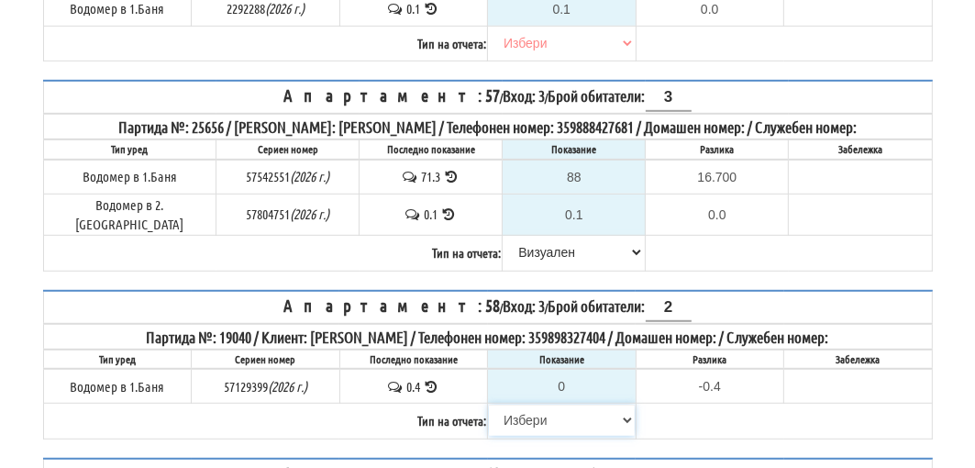
click at [538, 405] on select "Избери Визуален Телефон Бележка Неосигурен достъп Самоотчет Служебно Дистанцион…" at bounding box center [562, 420] width 146 height 31
select select "8cc75930-9bfd-e511-80be-8d5a1dced85a"
click at [489, 405] on select "Избери Визуален Телефон Бележка Неосигурен достъп Самоотчет Служебно Дистанцион…" at bounding box center [562, 420] width 146 height 31
type input "0.4"
type input "0.0"
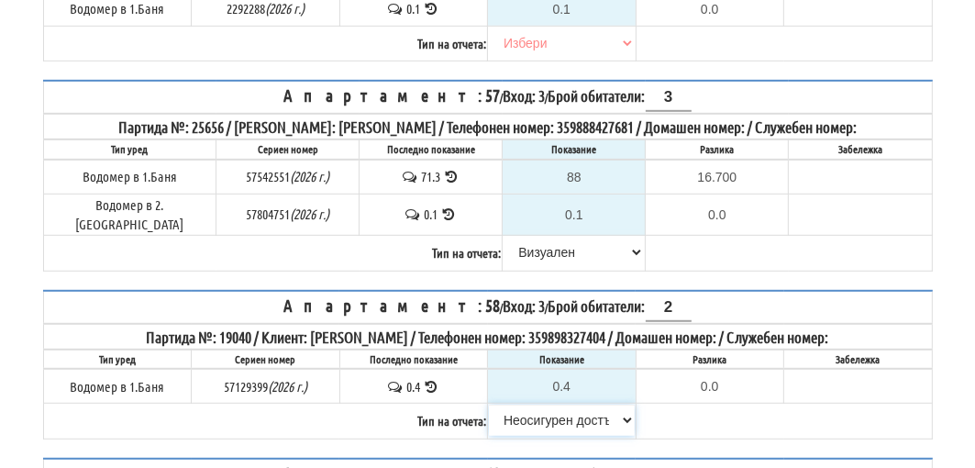
click at [536, 405] on select "Избери Визуален Телефон Бележка Неосигурен достъп Самоотчет Служебно Дистанцион…" at bounding box center [562, 420] width 146 height 31
select select
click at [489, 405] on select "Избери Визуален Телефон Бележка Неосигурен достъп Самоотчет Служебно Дистанцион…" at bounding box center [562, 420] width 146 height 31
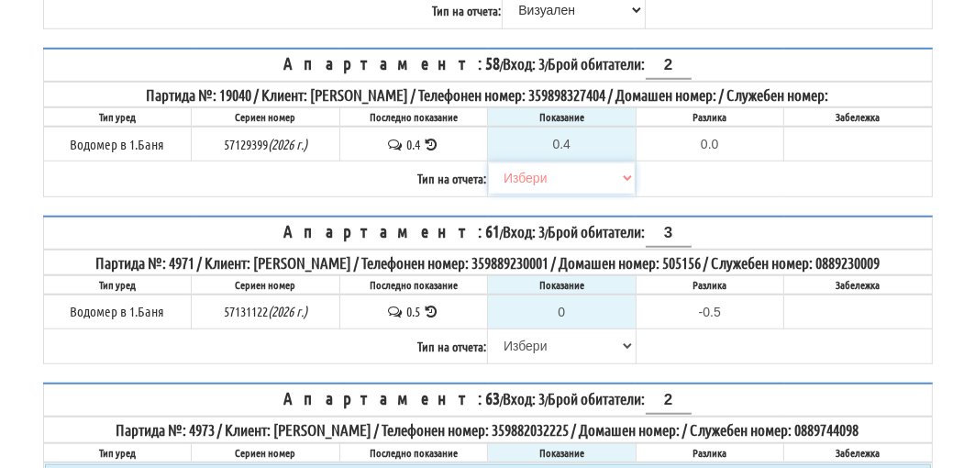
scroll to position [1009, 0]
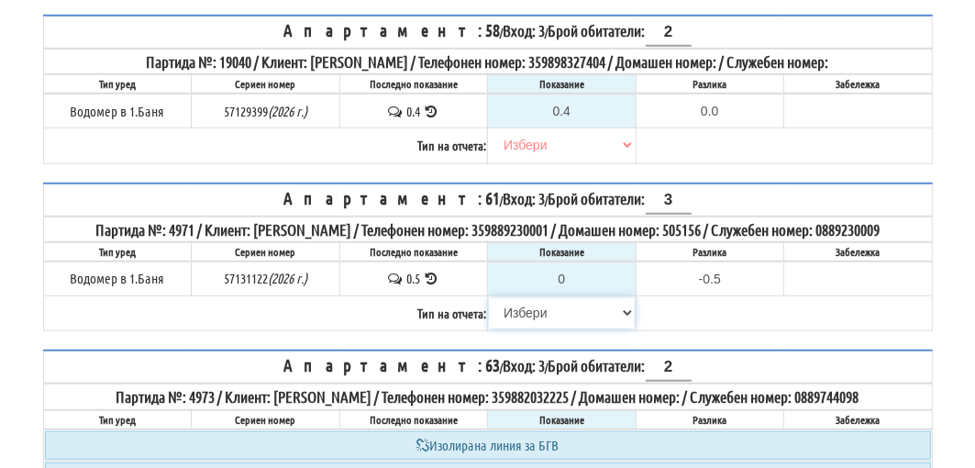
click at [528, 297] on select "Избери Визуален Телефон Бележка Неосигурен достъп Самоотчет Служебно Дистанцион…" at bounding box center [562, 312] width 146 height 31
select select "8cc75930-9bfd-e511-80be-8d5a1dced85a"
click at [489, 297] on select "Избери Визуален Телефон Бележка Неосигурен достъп Самоотчет Служебно Дистанцион…" at bounding box center [562, 312] width 146 height 31
type input "0.5"
type input "0.0"
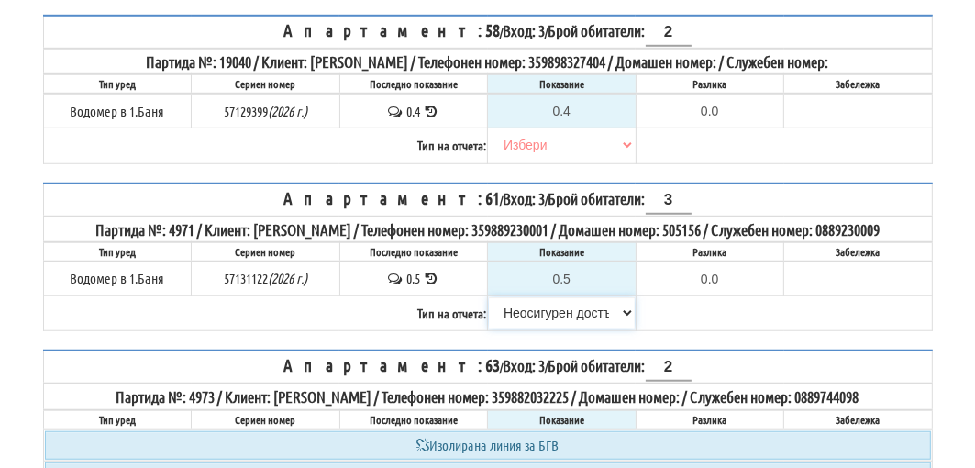
click at [534, 297] on select "Избери Визуален Телефон Бележка Неосигурен достъп Самоотчет Служебно Дистанцион…" at bounding box center [562, 312] width 146 height 31
select select
click at [489, 297] on select "Избери Визуален Телефон Бележка Неосигурен достъп Самоотчет Служебно Дистанцион…" at bounding box center [562, 312] width 146 height 31
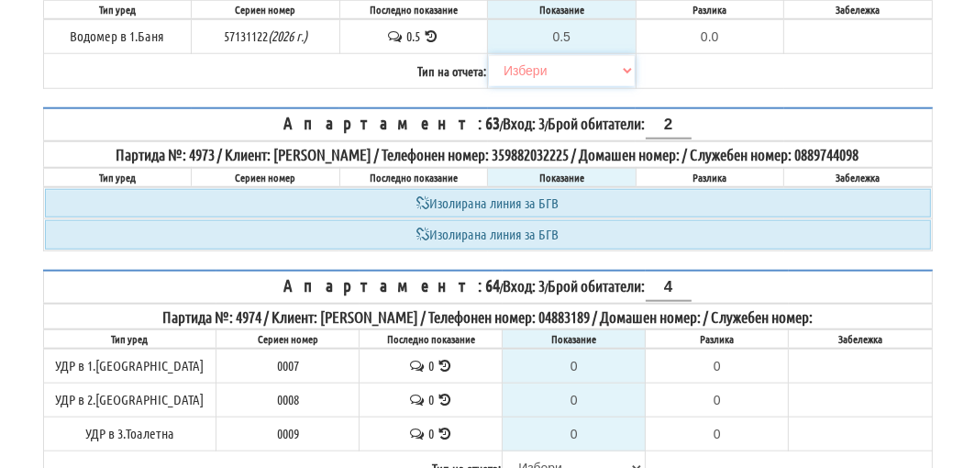
scroll to position [1284, 0]
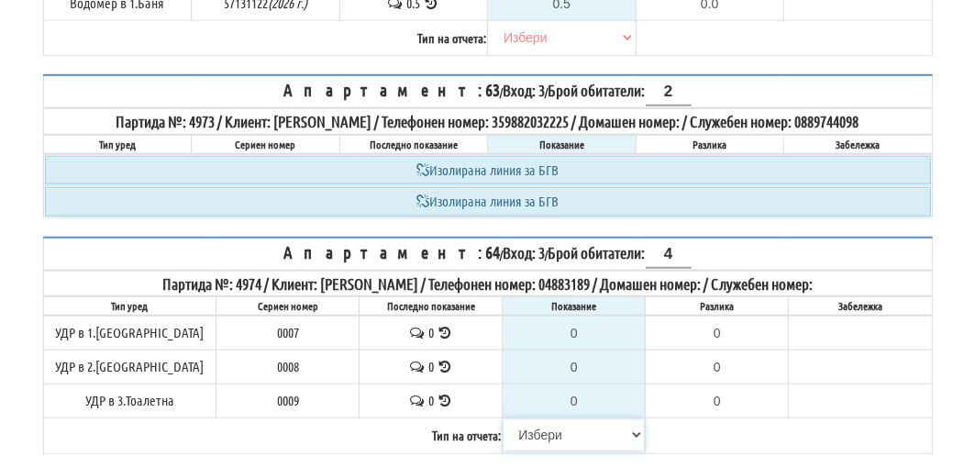
click at [529, 419] on select "Избери Визуален Телефон Бележка Неосигурен достъп Самоотчет Служебно Дистанцион…" at bounding box center [574, 434] width 140 height 31
select select "8cc75930-9bfd-e511-80be-8d5a1dced85a"
click at [504, 419] on select "Избери Визуален Телефон Бележка Неосигурен достъп Самоотчет Служебно Дистанцион…" at bounding box center [574, 434] width 140 height 31
type input "0.000"
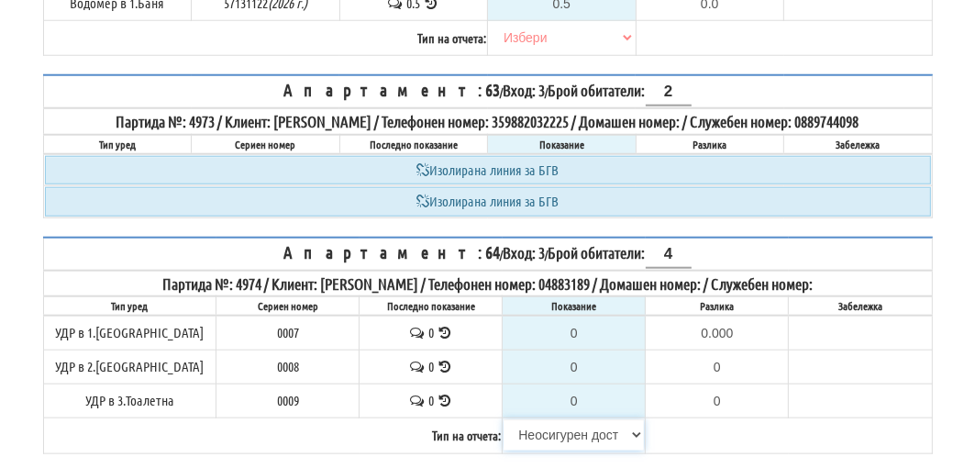
type input "0.000"
click at [535, 419] on select "Избери Визуален Телефон Бележка Неосигурен достъп Самоотчет Служебно Дистанцион…" at bounding box center [574, 434] width 140 height 31
select select "8ac75930-9bfd-e511-80be-8d5a1dced85a"
click at [504, 419] on select "Избери Визуален Телефон Бележка Неосигурен достъп Самоотчет Служебно Дистанцион…" at bounding box center [574, 434] width 140 height 31
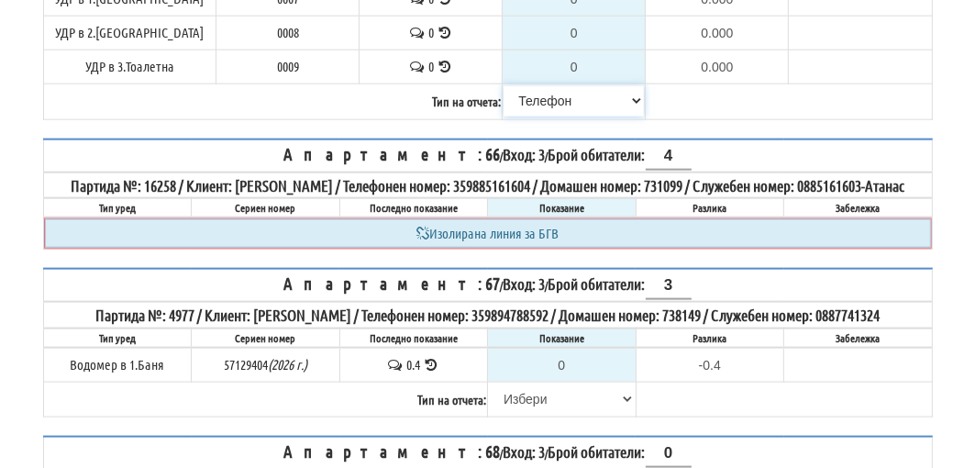
scroll to position [1651, 0]
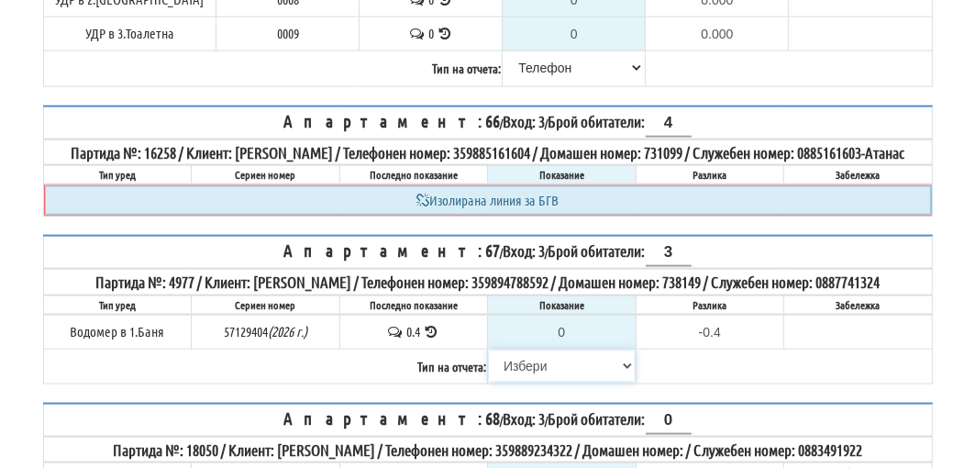
click at [514, 350] on select "Избери Визуален Телефон Бележка Неосигурен достъп Самоотчет Служебно Дистанцион…" at bounding box center [562, 365] width 146 height 31
select select "8cc75930-9bfd-e511-80be-8d5a1dced85a"
click at [489, 350] on select "Избери Визуален Телефон Бележка Неосигурен достъп Самоотчет Служебно Дистанцион…" at bounding box center [562, 365] width 146 height 31
type input "0.4"
type input "0.0"
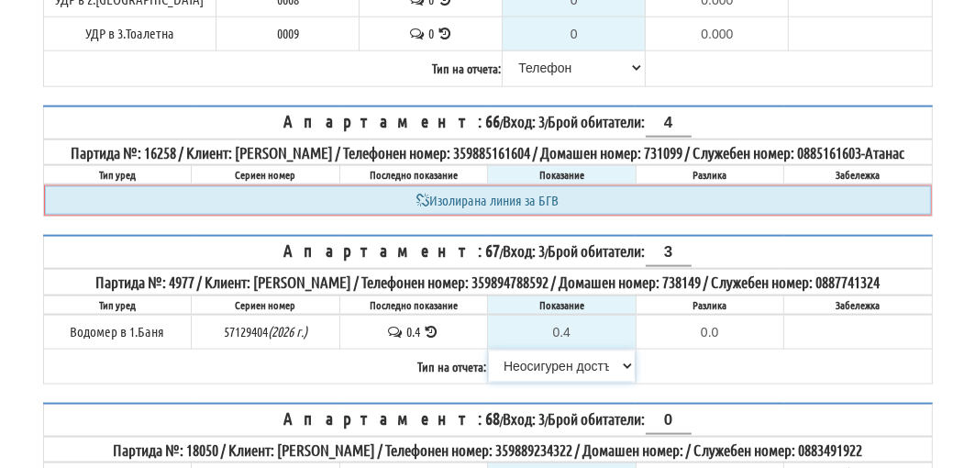
click at [526, 350] on select "Избери Визуален Телефон Бележка Неосигурен достъп Самоотчет Служебно Дистанцион…" at bounding box center [562, 365] width 146 height 31
select select "8bc75930-9bfd-e511-80be-8d5a1dced85a"
click at [489, 350] on select "Избери Визуален Телефон Бележка Неосигурен достъп Самоотчет Служебно Дистанцион…" at bounding box center [562, 365] width 146 height 31
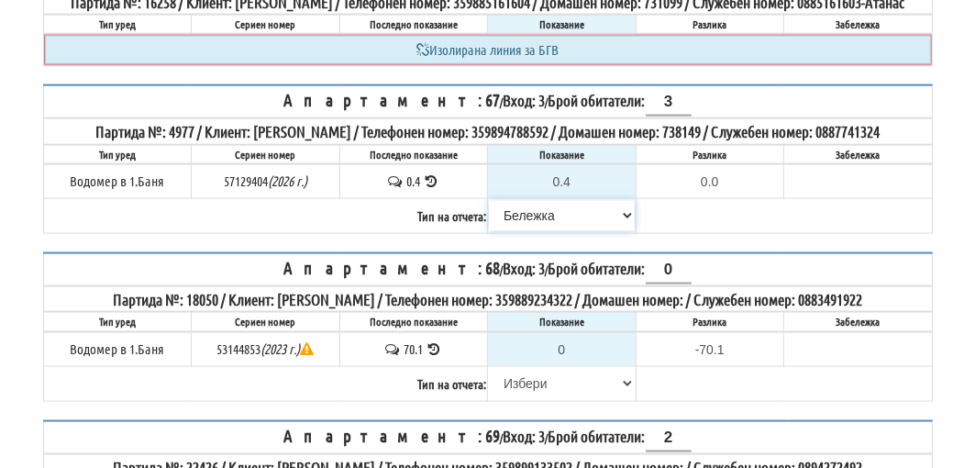
scroll to position [1835, 0]
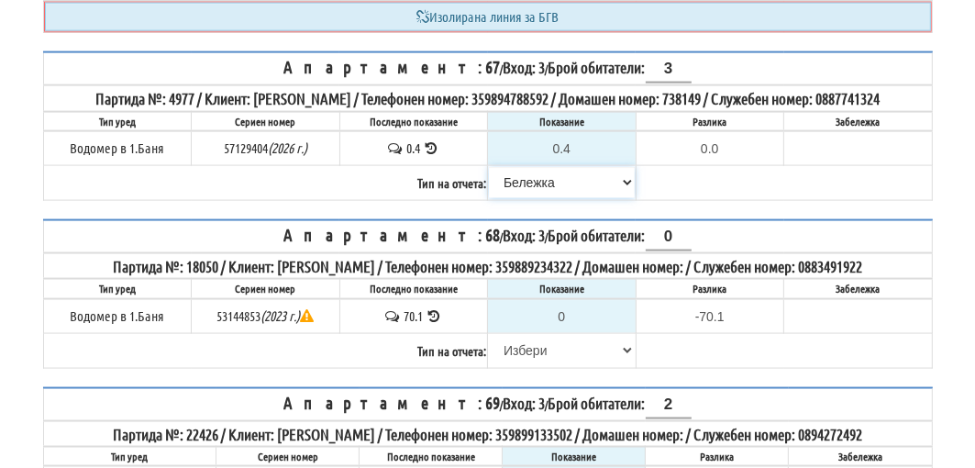
click at [520, 167] on select "Избери Визуален Телефон Бележка Неосигурен достъп Самоотчет Служебно Дистанцион…" at bounding box center [562, 182] width 146 height 31
select select
click at [489, 167] on select "Избери Визуален Телефон Бележка Неосигурен достъп Самоотчет Служебно Дистанцион…" at bounding box center [562, 182] width 146 height 31
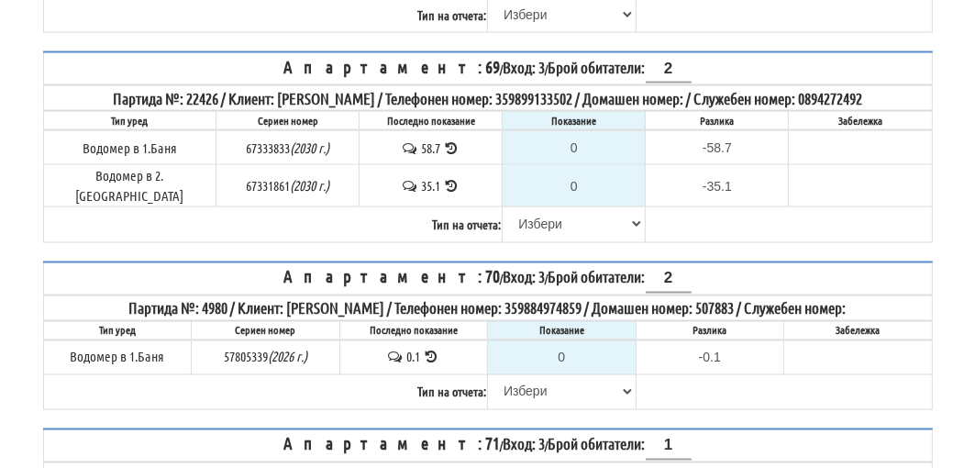
scroll to position [2201, 0]
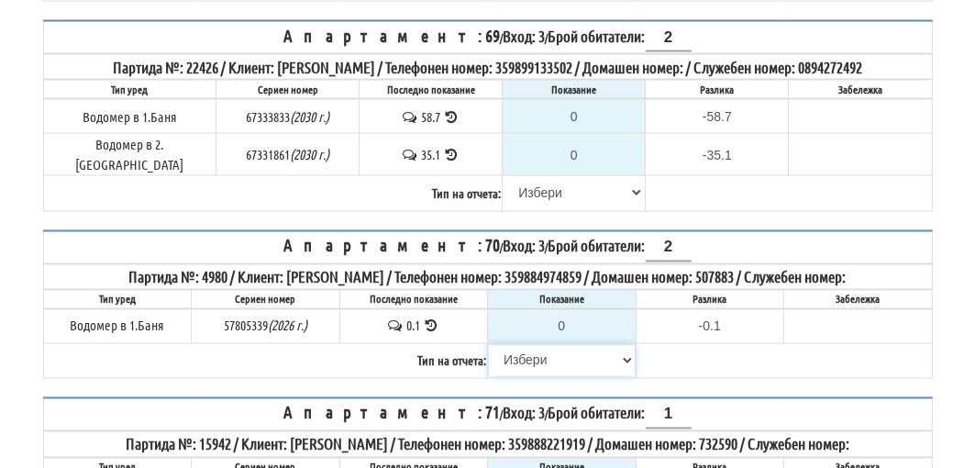
click at [536, 345] on select "Избери Визуален Телефон Бележка Неосигурен достъп Самоотчет Служебно Дистанцион…" at bounding box center [562, 360] width 146 height 31
select select "8cc75930-9bfd-e511-80be-8d5a1dced85a"
click at [489, 345] on select "Избери Визуален Телефон Бележка Неосигурен достъп Самоотчет Служебно Дистанцион…" at bounding box center [562, 360] width 146 height 31
type input "0.1"
type input "0.0"
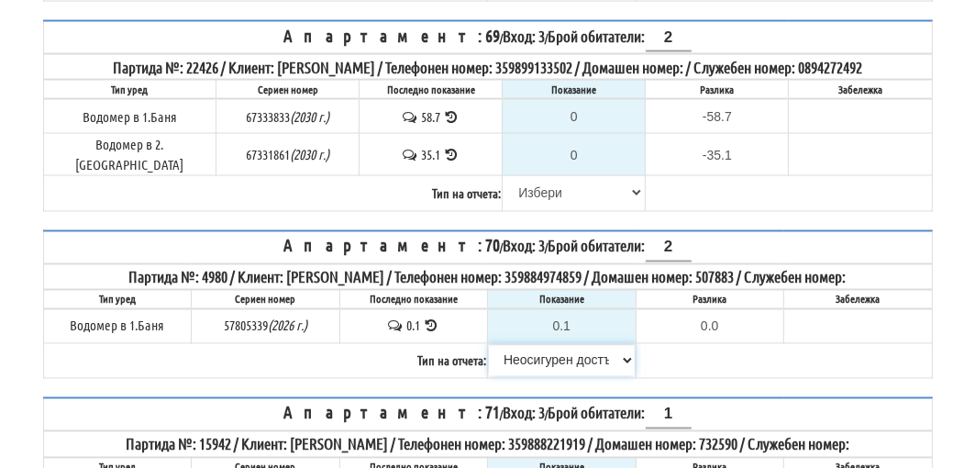
click at [553, 345] on select "Избери Визуален Телефон Бележка Неосигурен достъп Самоотчет Служебно Дистанцион…" at bounding box center [562, 360] width 146 height 31
select select
click at [489, 345] on select "Избери Визуален Телефон Бележка Неосигурен достъп Самоотчет Служебно Дистанцион…" at bounding box center [562, 360] width 146 height 31
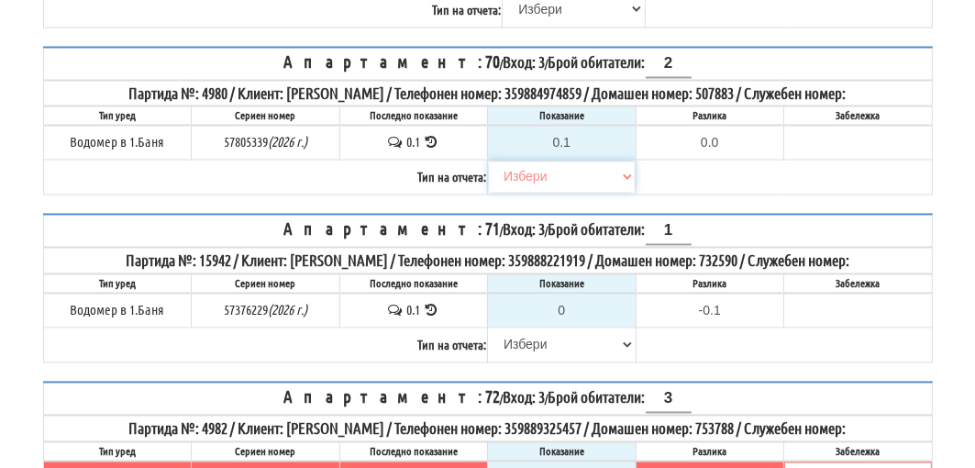
scroll to position [2477, 0]
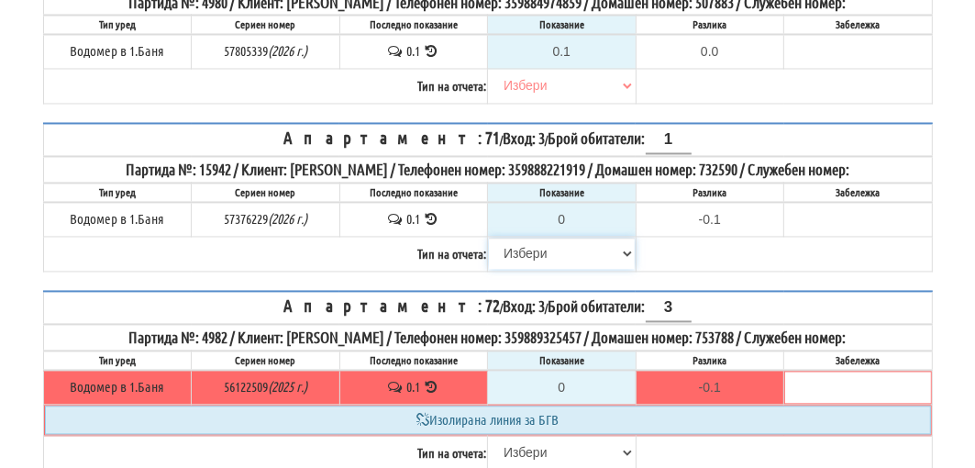
click at [525, 238] on select "Избери Визуален Телефон Бележка Неосигурен достъп Самоотчет Служебно Дистанцион…" at bounding box center [562, 253] width 146 height 31
select select "8cc75930-9bfd-e511-80be-8d5a1dced85a"
click at [489, 238] on select "Избери Визуален Телефон Бележка Неосигурен достъп Самоотчет Служебно Дистанцион…" at bounding box center [562, 253] width 146 height 31
type input "0.1"
type input "0.0"
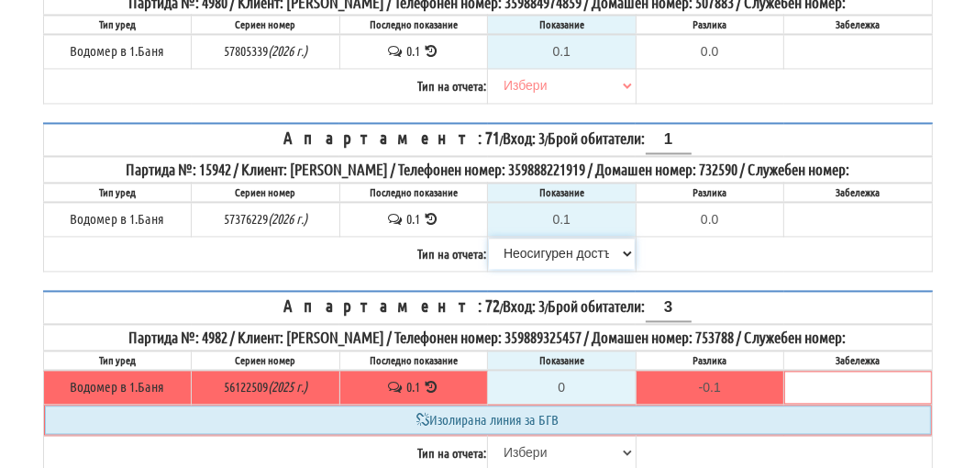
click at [552, 238] on select "Избери Визуален Телефон Бележка Неосигурен достъп Самоотчет Служебно Дистанцион…" at bounding box center [562, 253] width 146 height 31
select select
click at [489, 238] on select "Избери Визуален Телефон Бележка Неосигурен достъп Самоотчет Служебно Дистанцион…" at bounding box center [562, 253] width 146 height 31
click at [545, 437] on select "Избери Визуален Телефон Бележка Неосигурен достъп Самоотчет Служебно Дистанцион…" at bounding box center [562, 452] width 146 height 31
select select "8cc75930-9bfd-e511-80be-8d5a1dced85a"
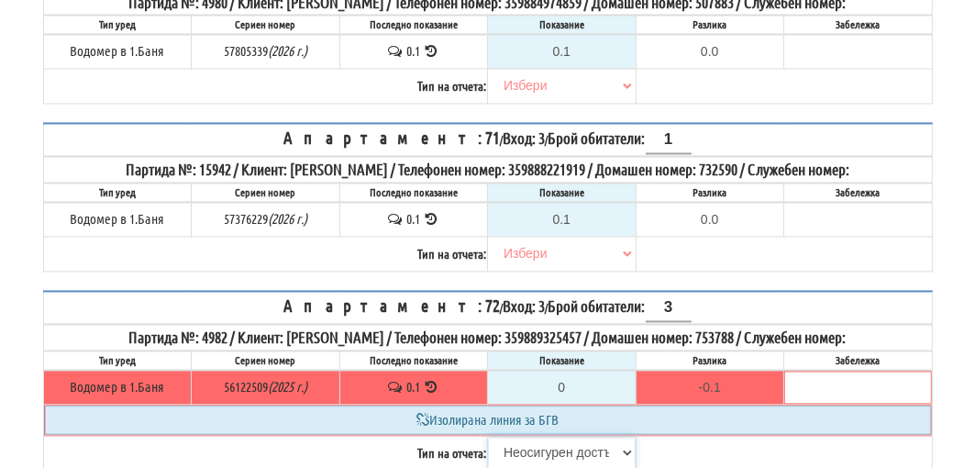
click at [489, 437] on select "Избери Визуален Телефон Бележка Неосигурен достъп Самоотчет Служебно Дистанцион…" at bounding box center [562, 452] width 146 height 31
type input "0.1"
type input "0.0"
click at [537, 437] on select "Избери Визуален Телефон Бележка Неосигурен достъп Самоотчет Служебно Дистанцион…" at bounding box center [562, 452] width 146 height 31
select select
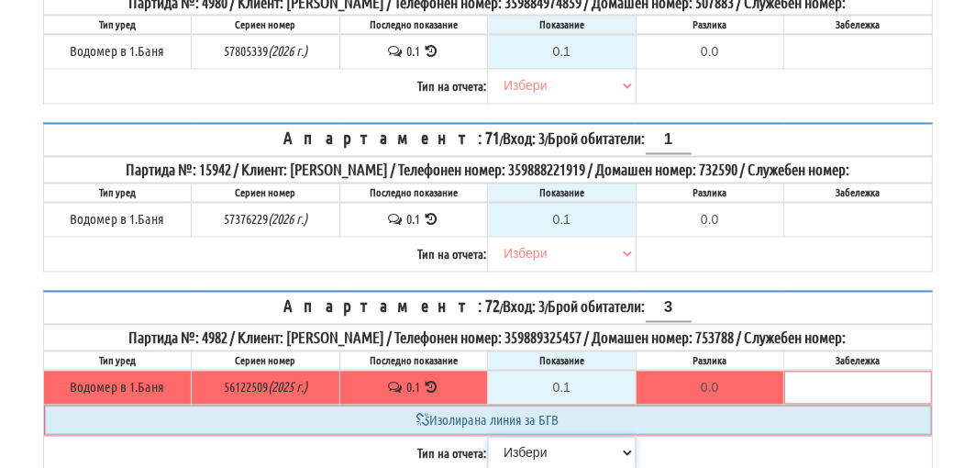
click at [489, 437] on select "Избери Визуален Телефон Бележка Неосигурен достъп Самоотчет Служебно Дистанцион…" at bounding box center [562, 452] width 146 height 31
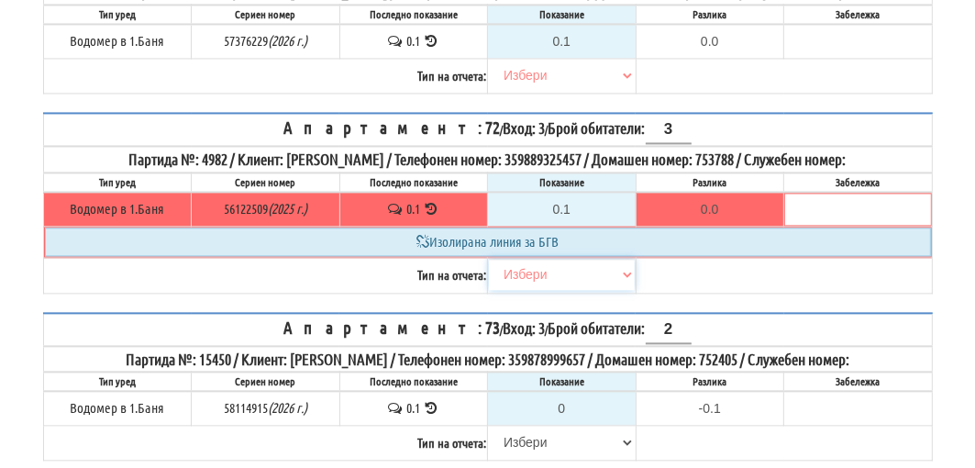
scroll to position [2660, 0]
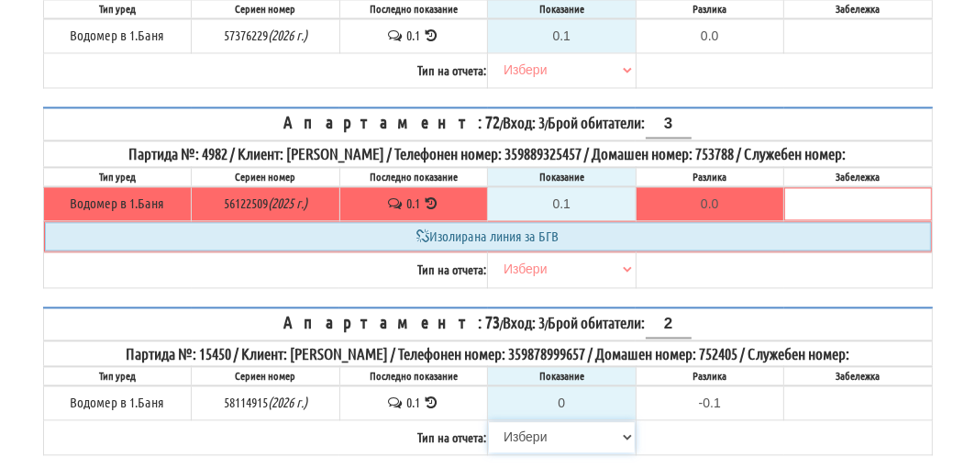
click at [537, 421] on select "Избери Визуален Телефон Бележка Неосигурен достъп Самоотчет Служебно Дистанцион…" at bounding box center [562, 436] width 146 height 31
select select "8cc75930-9bfd-e511-80be-8d5a1dced85a"
click at [489, 421] on select "Избери Визуален Телефон Бележка Неосигурен достъп Самоотчет Служебно Дистанцион…" at bounding box center [562, 436] width 146 height 31
type input "0.1"
type input "0.0"
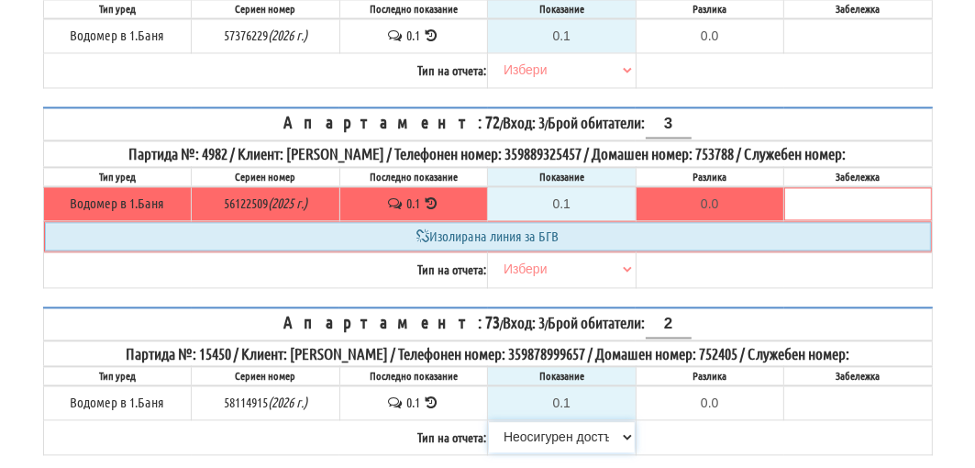
click at [562, 421] on select "Избери Визуален Телефон Бележка Неосигурен достъп Самоотчет Служебно Дистанцион…" at bounding box center [562, 436] width 146 height 31
select select
click at [489, 421] on select "Избери Визуален Телефон Бележка Неосигурен достъп Самоотчет Служебно Дистанцион…" at bounding box center [562, 436] width 146 height 31
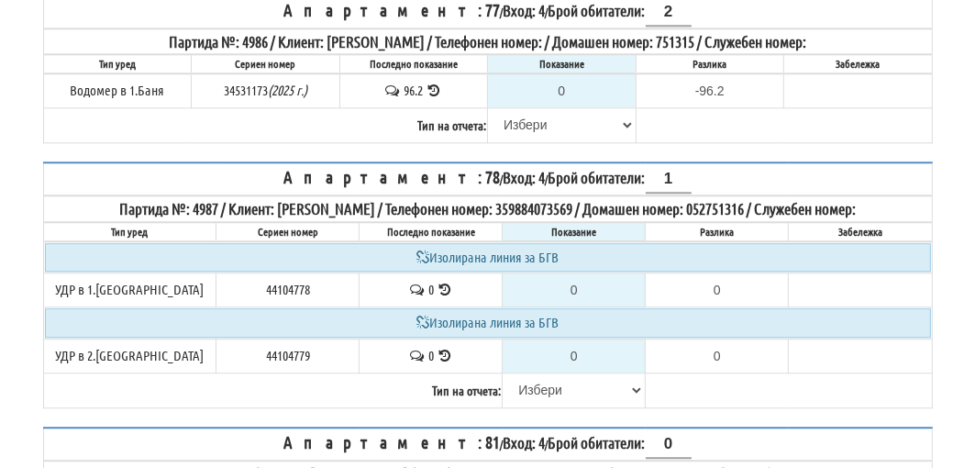
scroll to position [3394, 0]
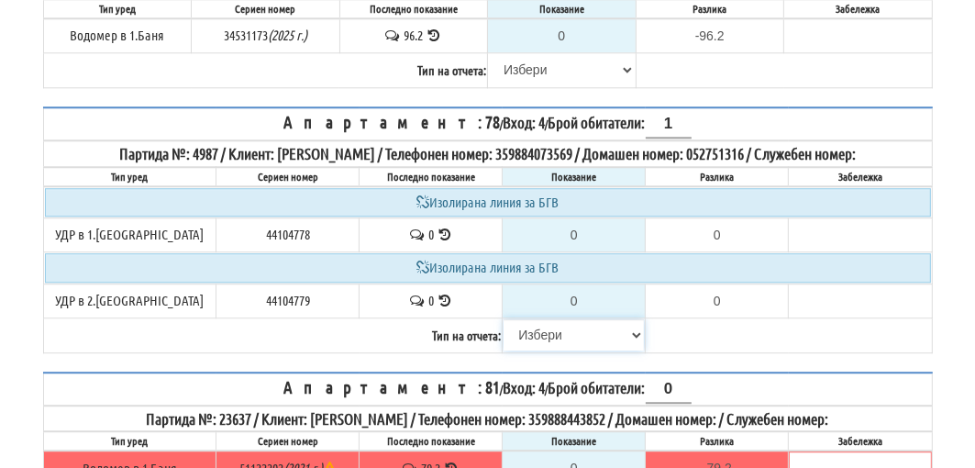
click at [530, 319] on select "Избери Визуален Телефон Бележка Неосигурен достъп Самоотчет Служебно Дистанцион…" at bounding box center [574, 334] width 140 height 31
select select "8cc75930-9bfd-e511-80be-8d5a1dced85a"
click at [504, 319] on select "Избери Визуален Телефон Бележка Неосигурен достъп Самоотчет Служебно Дистанцион…" at bounding box center [574, 334] width 140 height 31
type input "0.000"
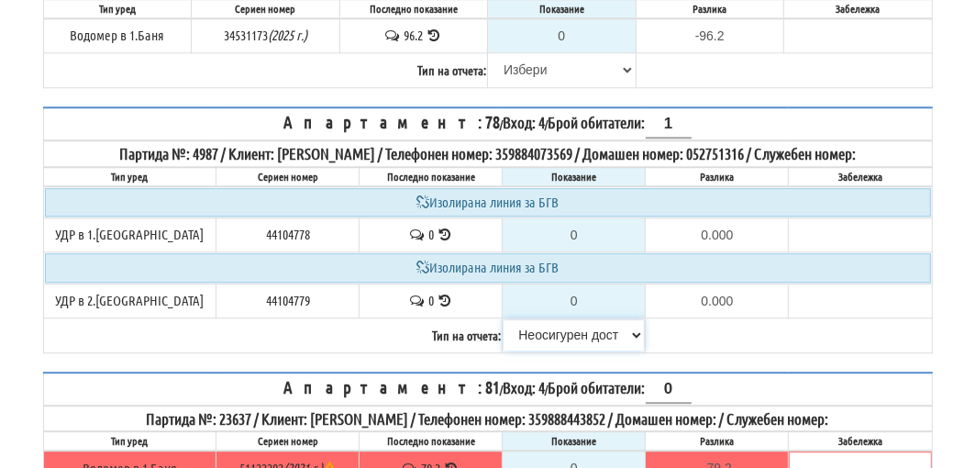
click at [542, 319] on select "Избери Визуален Телефон Бележка Неосигурен достъп Самоотчет Служебно Дистанцион…" at bounding box center [574, 334] width 140 height 31
select select "8ac75930-9bfd-e511-80be-8d5a1dced85a"
click at [504, 319] on select "Избери Визуален Телефон Бележка Неосигурен достъп Самоотчет Служебно Дистанцион…" at bounding box center [574, 334] width 140 height 31
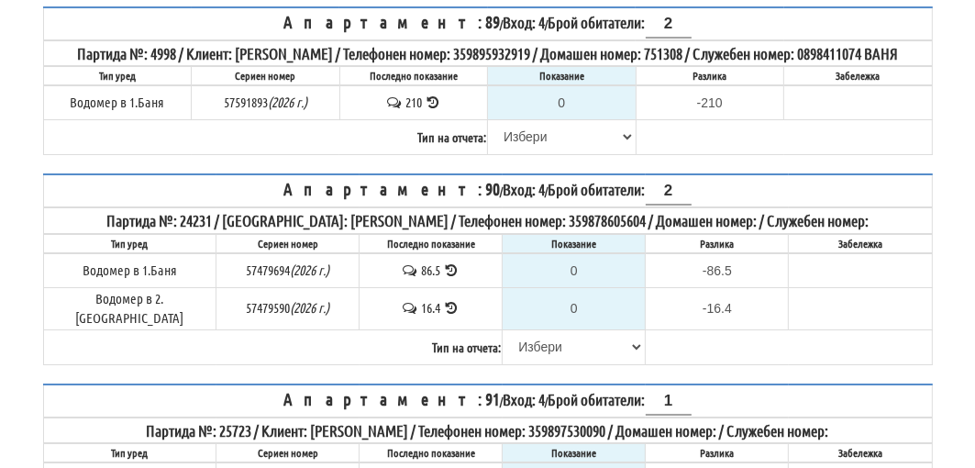
scroll to position [4678, 0]
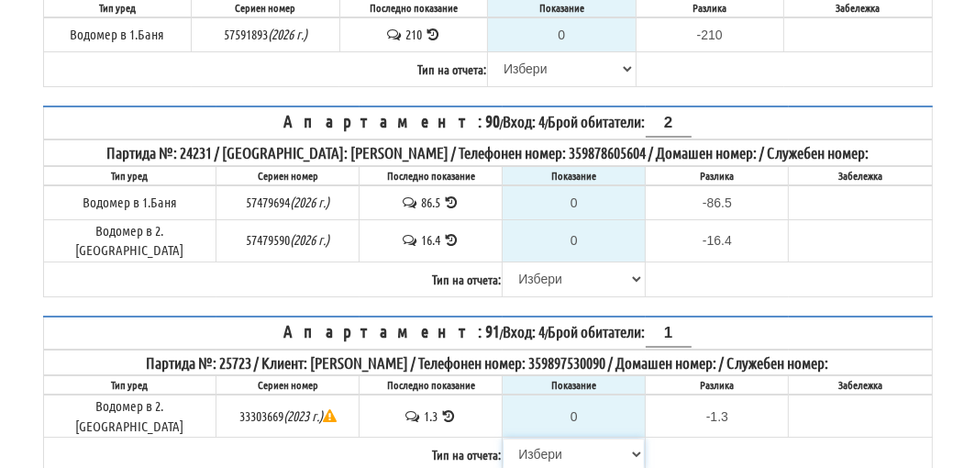
click at [539, 438] on select "Избери Визуален Телефон Бележка Неосигурен достъп Самоотчет Служебно Дистанцион…" at bounding box center [574, 453] width 140 height 31
select select "8cc75930-9bfd-e511-80be-8d5a1dced85a"
click at [504, 438] on select "Избери Визуален Телефон Бележка Неосигурен достъп Самоотчет Служебно Дистанцион…" at bounding box center [574, 453] width 140 height 31
type input "1.3"
type input "0.0"
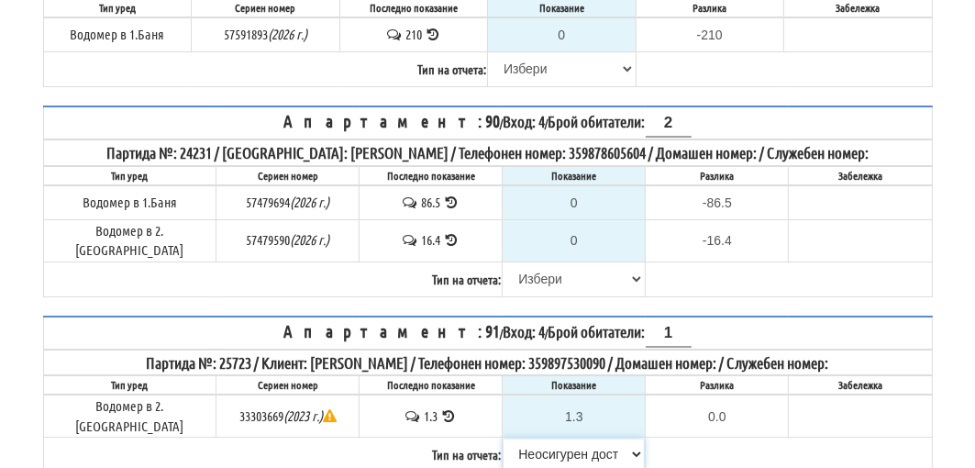
click at [508, 438] on select "Избери Визуален Телефон Бележка Неосигурен достъп Самоотчет Служебно Дистанцион…" at bounding box center [574, 453] width 140 height 31
select select
click at [504, 438] on select "Избери Визуален Телефон Бележка Неосигурен достъп Самоотчет Служебно Дистанцион…" at bounding box center [574, 453] width 140 height 31
click at [535, 263] on select "Избери Визуален Телефон Бележка Неосигурен достъп Самоотчет Служебно Дистанцион…" at bounding box center [574, 278] width 140 height 31
select select "8cc75930-9bfd-e511-80be-8d5a1dced85a"
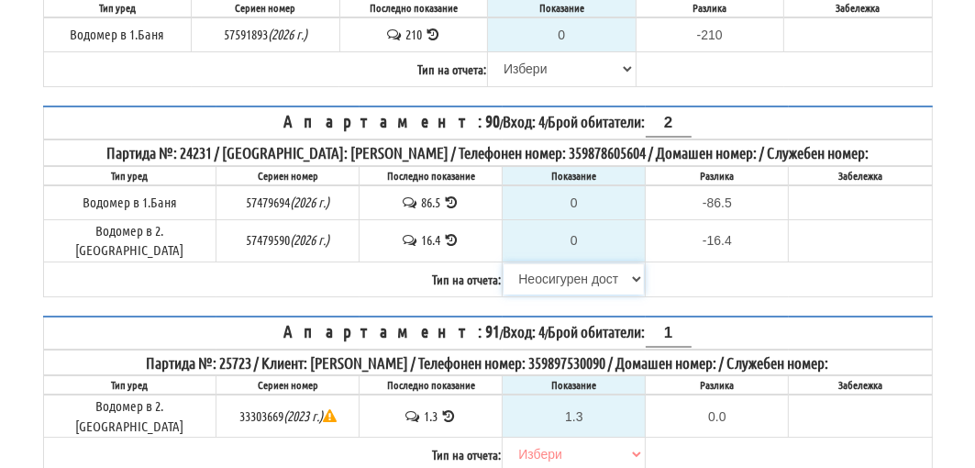
click at [504, 263] on select "Избери Визуален Телефон Бележка Неосигурен достъп Самоотчет Служебно Дистанцион…" at bounding box center [574, 278] width 140 height 31
type input "86.5"
type input "0.0"
type input "16.4"
type input "0.0"
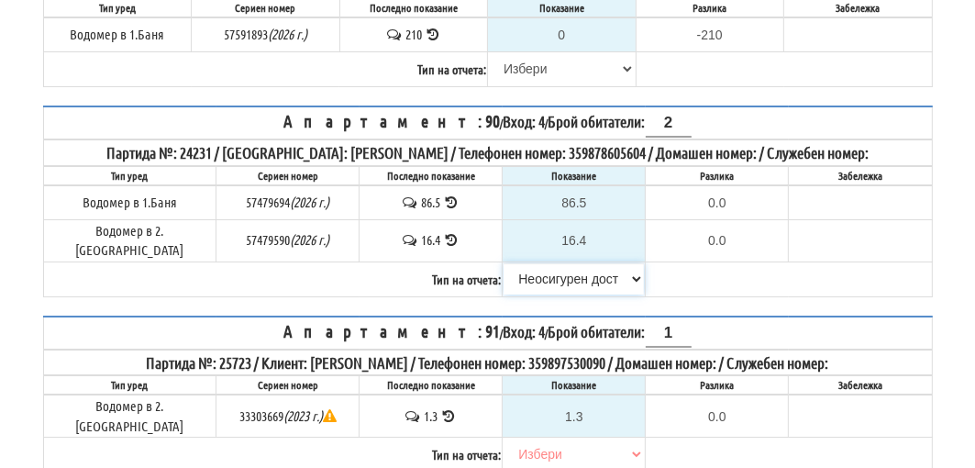
click at [512, 263] on select "Избери Визуален Телефон Бележка Неосигурен достъп Самоотчет Служебно Дистанцион…" at bounding box center [574, 278] width 140 height 31
select select
click at [504, 263] on select "Избери Визуален Телефон Бележка Неосигурен достъп Самоотчет Служебно Дистанцион…" at bounding box center [574, 278] width 140 height 31
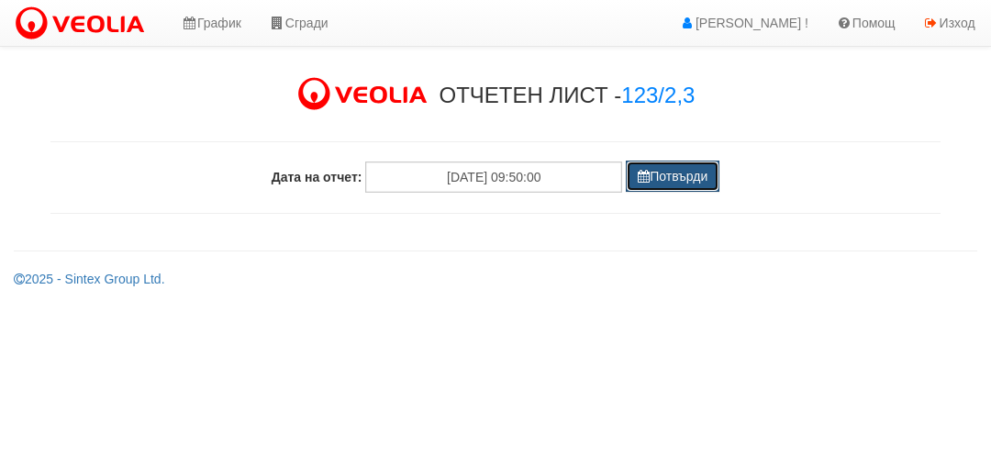
click at [674, 175] on button "Потвърди" at bounding box center [673, 176] width 94 height 31
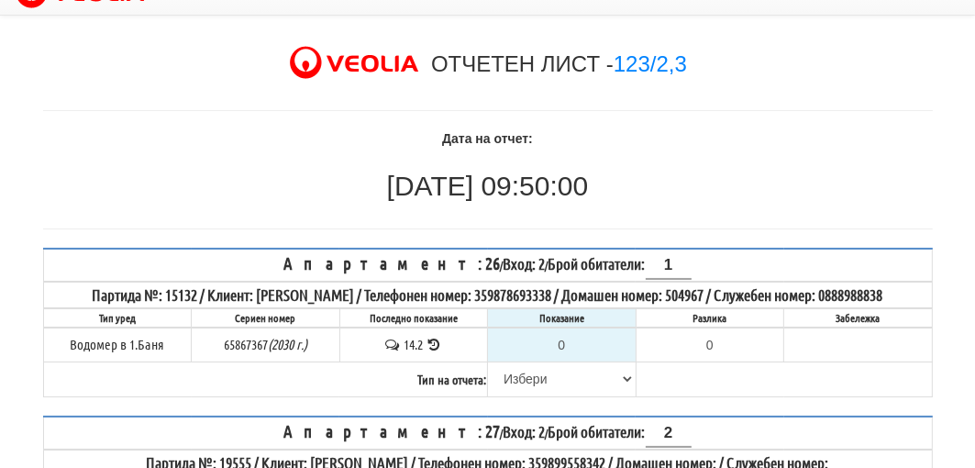
scroll to position [123, 0]
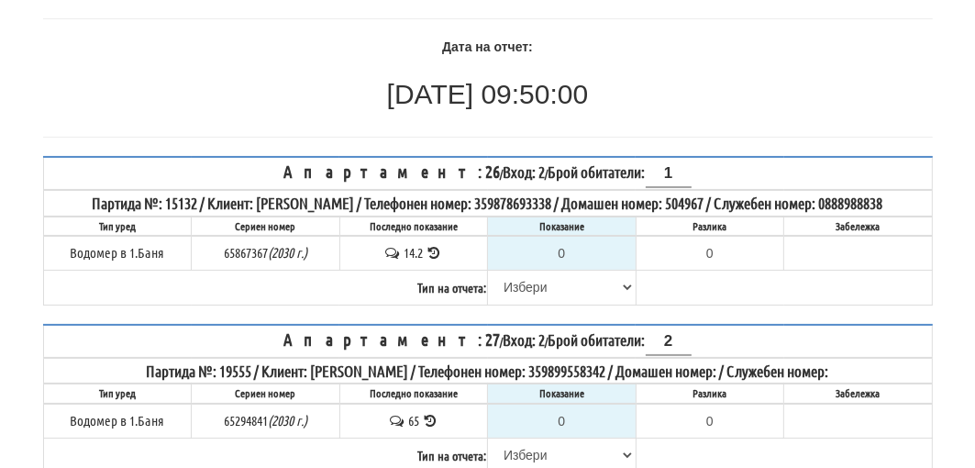
click at [436, 247] on icon at bounding box center [434, 253] width 17 height 14
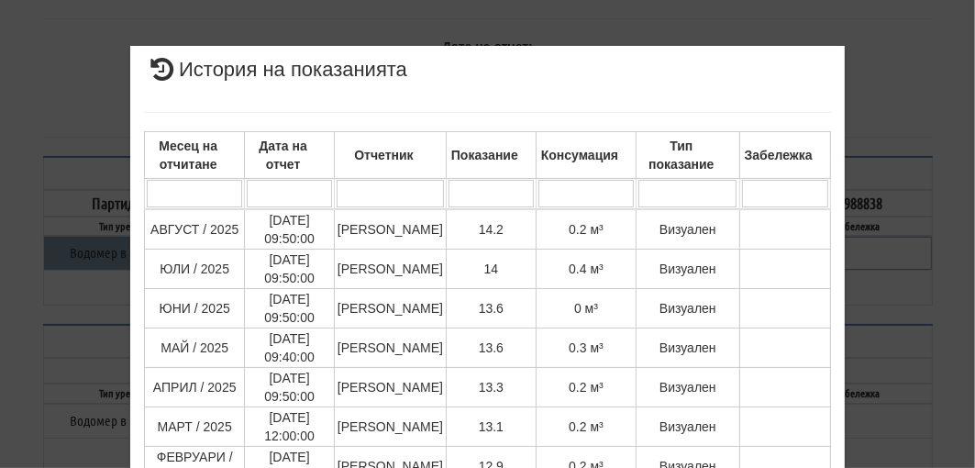
click at [881, 94] on div "× История на показанията Месец на отчитане Дата на отчет Отчетник Показание Кон…" at bounding box center [488, 452] width 890 height 904
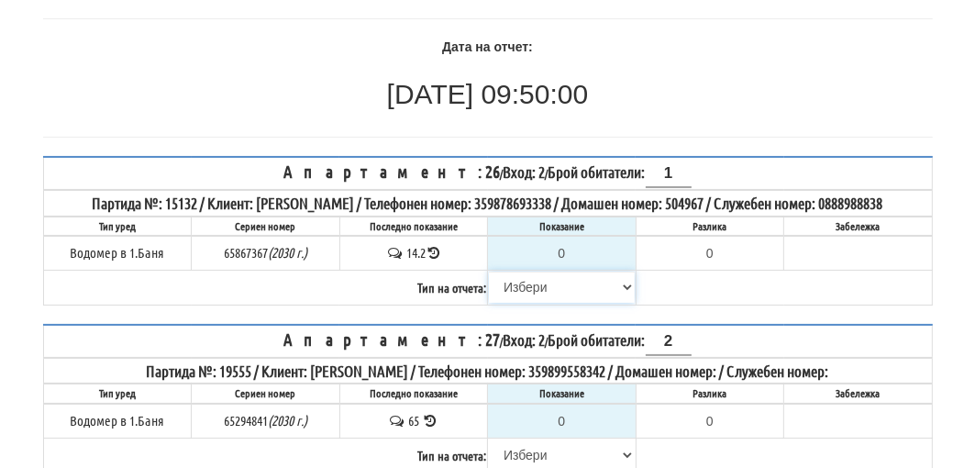
click at [535, 285] on select "Избери Визуален Телефон Бележка Неосигурен достъп Самоотчет Служебно Дистанцион…" at bounding box center [562, 287] width 146 height 31
select select "8cc75930-9bfd-e511-80be-8d5a1dced85a"
click at [489, 272] on select "Избери Визуален Телефон Бележка Неосигурен достъп Самоотчет Служебно Дистанцион…" at bounding box center [562, 287] width 146 height 31
type input "14.2"
type input "0.0"
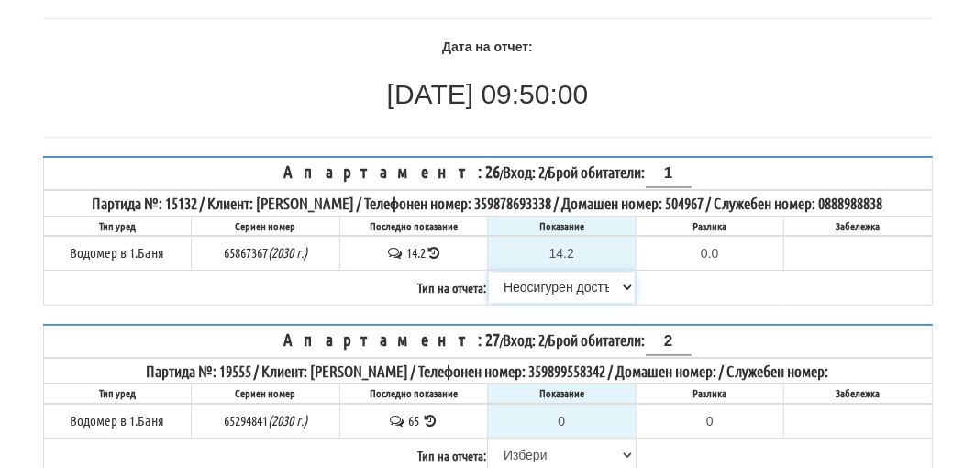
click at [544, 283] on select "Избери Визуален Телефон Бележка Неосигурен достъп Самоотчет Служебно Дистанцион…" at bounding box center [562, 287] width 146 height 31
click at [489, 272] on select "Избери Визуален Телефон Бележка Неосигурен достъп Самоотчет Служебно Дистанцион…" at bounding box center [562, 287] width 146 height 31
click at [582, 249] on input "14.2" at bounding box center [562, 253] width 146 height 31
click at [582, 250] on input "14.2" at bounding box center [562, 253] width 146 height 31
click at [577, 248] on input "14.2" at bounding box center [562, 253] width 146 height 31
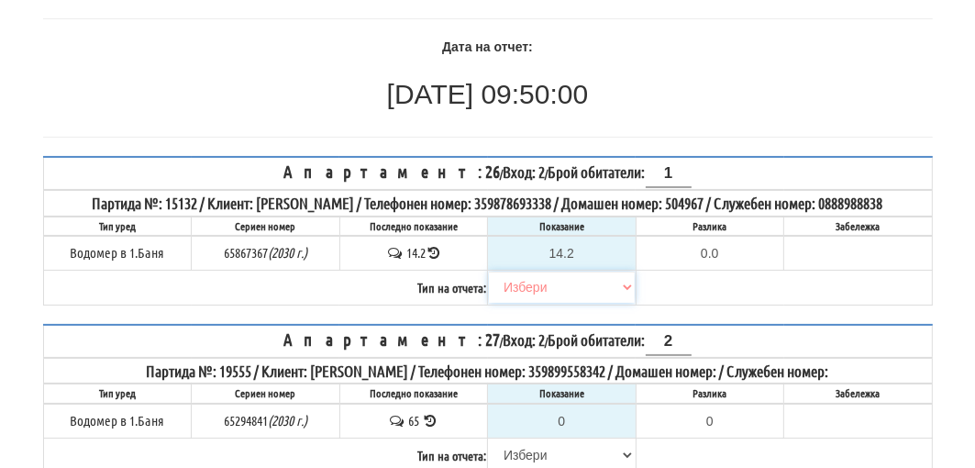
click at [552, 281] on select "Избери Визуален Телефон Бележка Неосигурен достъп Самоотчет Служебно Дистанцион…" at bounding box center [562, 287] width 146 height 31
select select "89c75930-9bfd-e511-80be-8d5a1dced85a"
click at [489, 272] on select "Избери Визуален Телефон Бележка Неосигурен достъп Самоотчет Служебно Дистанцион…" at bounding box center [562, 287] width 146 height 31
click at [576, 246] on input "14.2" at bounding box center [562, 253] width 146 height 31
click at [573, 251] on input "14.2" at bounding box center [562, 253] width 146 height 31
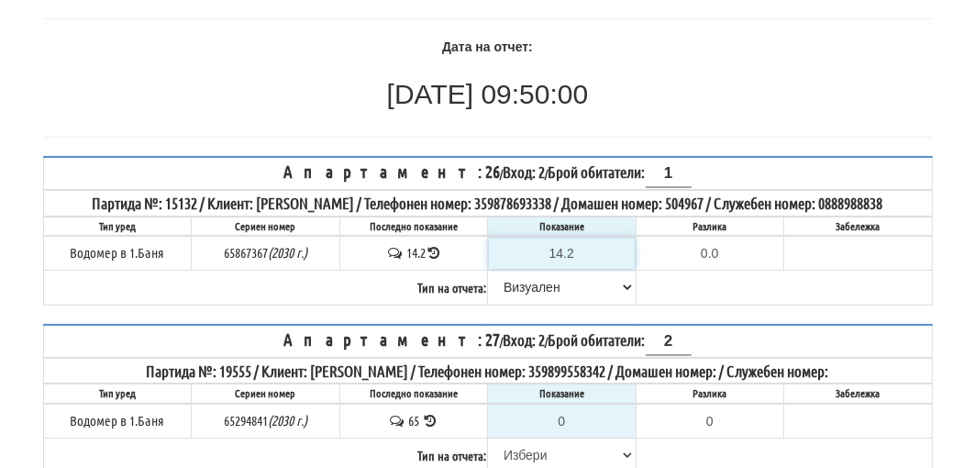
type input "14."
type input "-0.200"
type input "14.3"
type input "0.1"
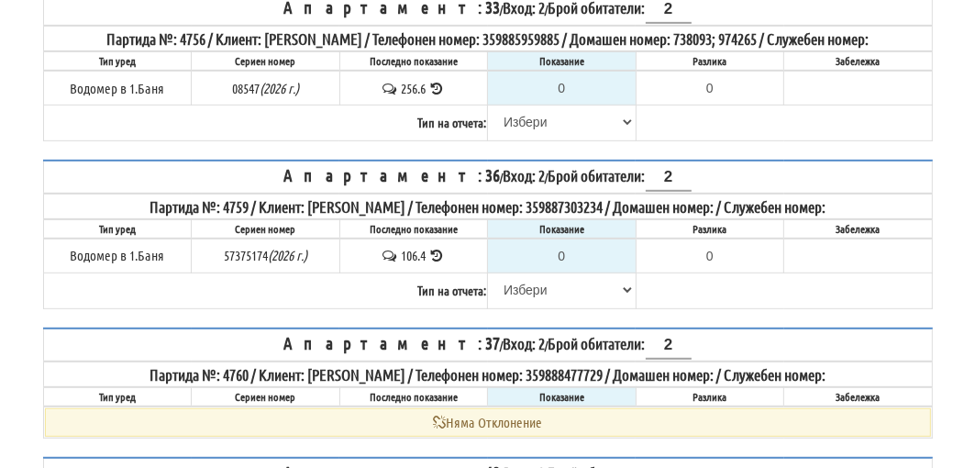
scroll to position [582, 0]
